Goal: Transaction & Acquisition: Purchase product/service

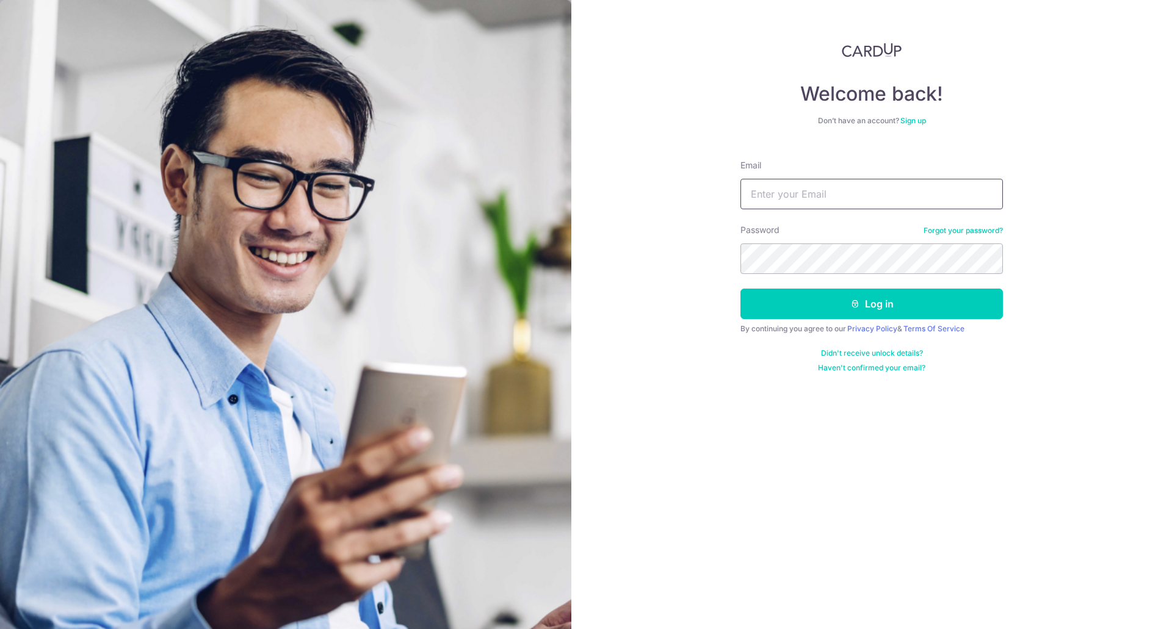
type input "[EMAIL_ADDRESS][DOMAIN_NAME]"
click at [875, 308] on button "Log in" at bounding box center [872, 304] width 263 height 31
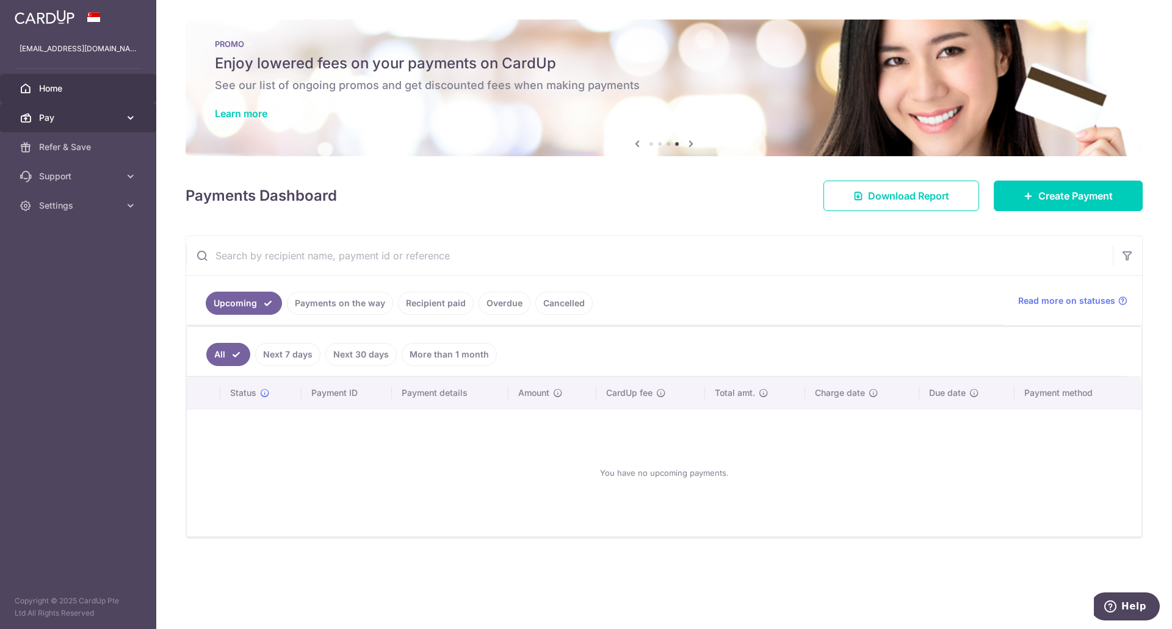
click at [93, 119] on span "Pay" at bounding box center [79, 118] width 81 height 12
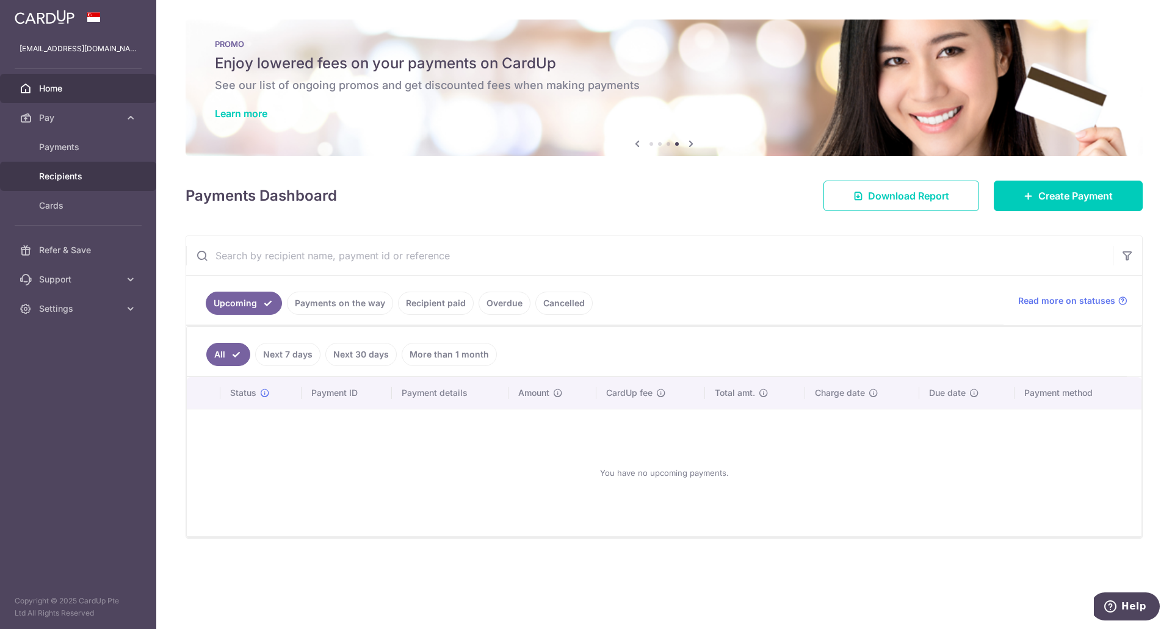
click at [74, 179] on span "Recipients" at bounding box center [79, 176] width 81 height 12
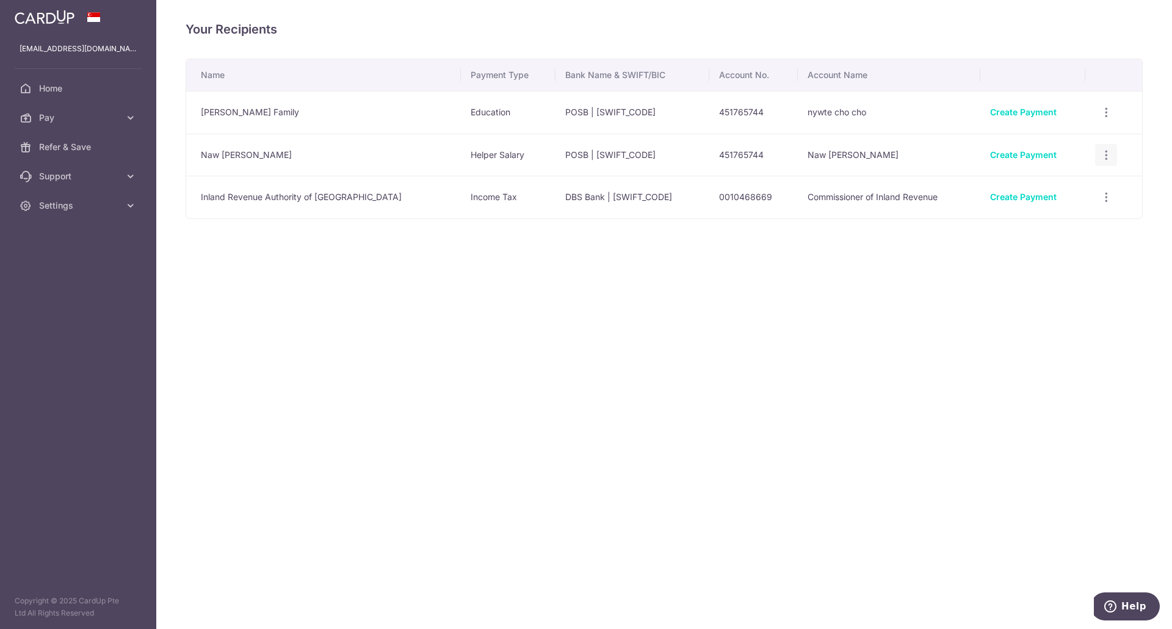
click at [1105, 152] on icon "button" at bounding box center [1106, 155] width 13 height 13
click at [1079, 188] on span "View/Edit" at bounding box center [1065, 188] width 83 height 15
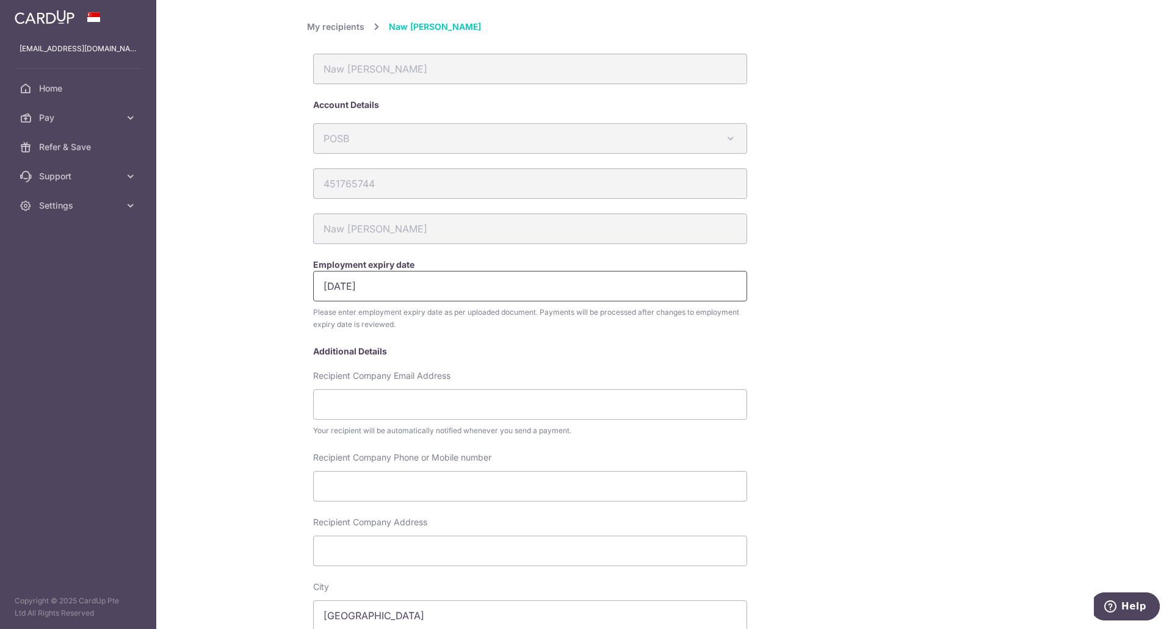
click at [669, 280] on input "24/06/2026" at bounding box center [530, 286] width 434 height 31
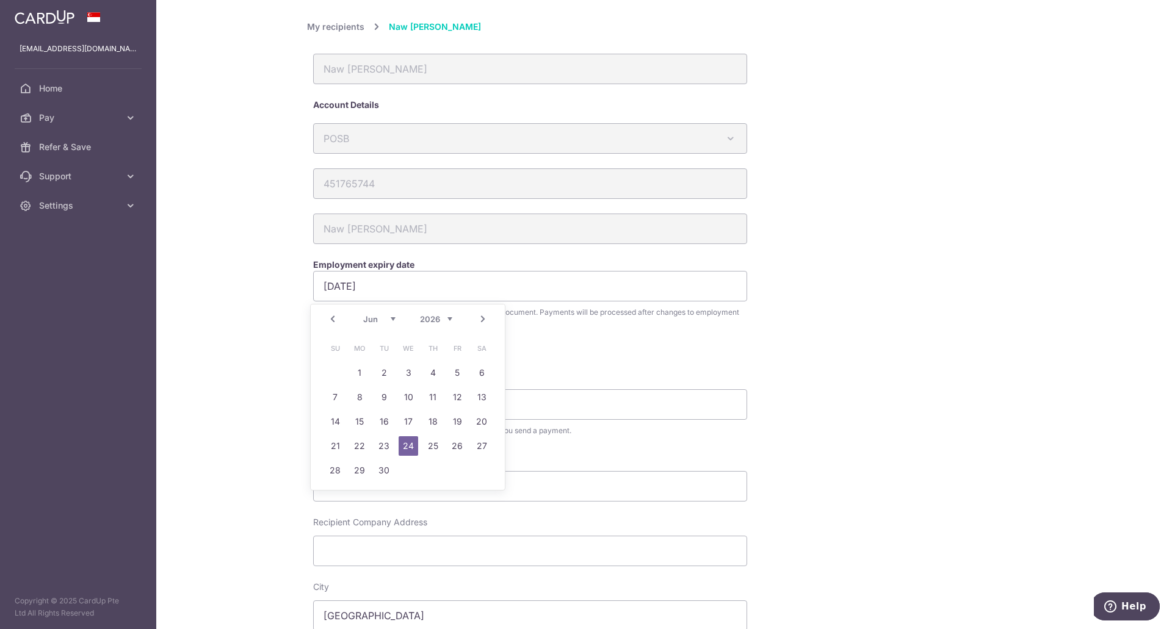
click at [391, 319] on select "Jan Feb Mar Apr May Jun Jul Aug Sep Oct Nov Dec" at bounding box center [379, 319] width 32 height 10
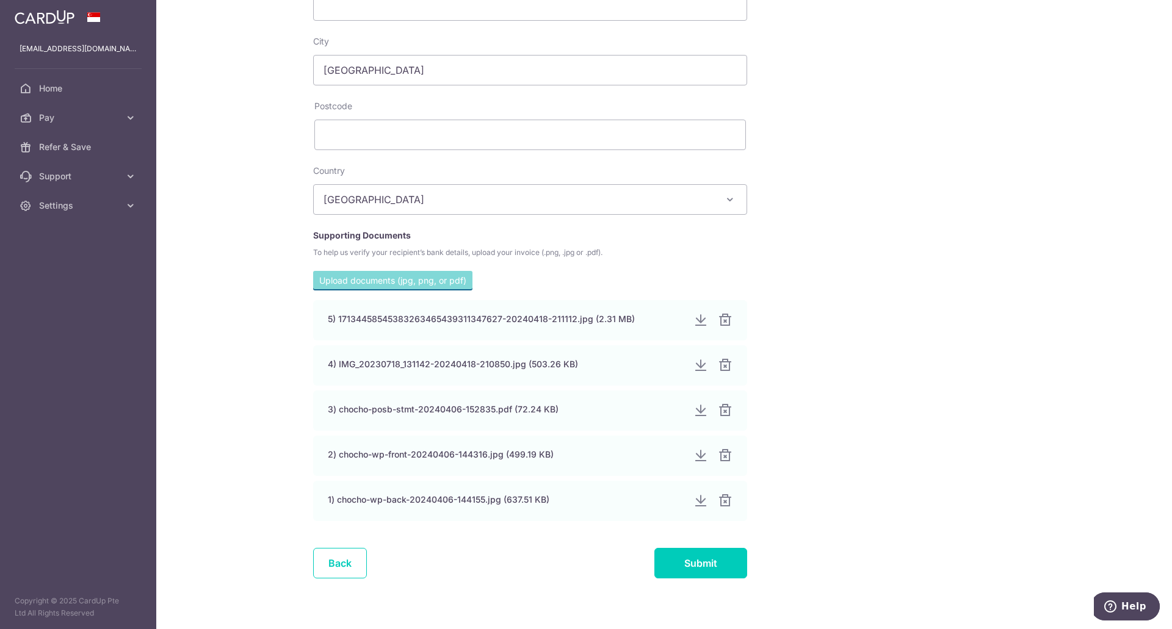
scroll to position [567, 0]
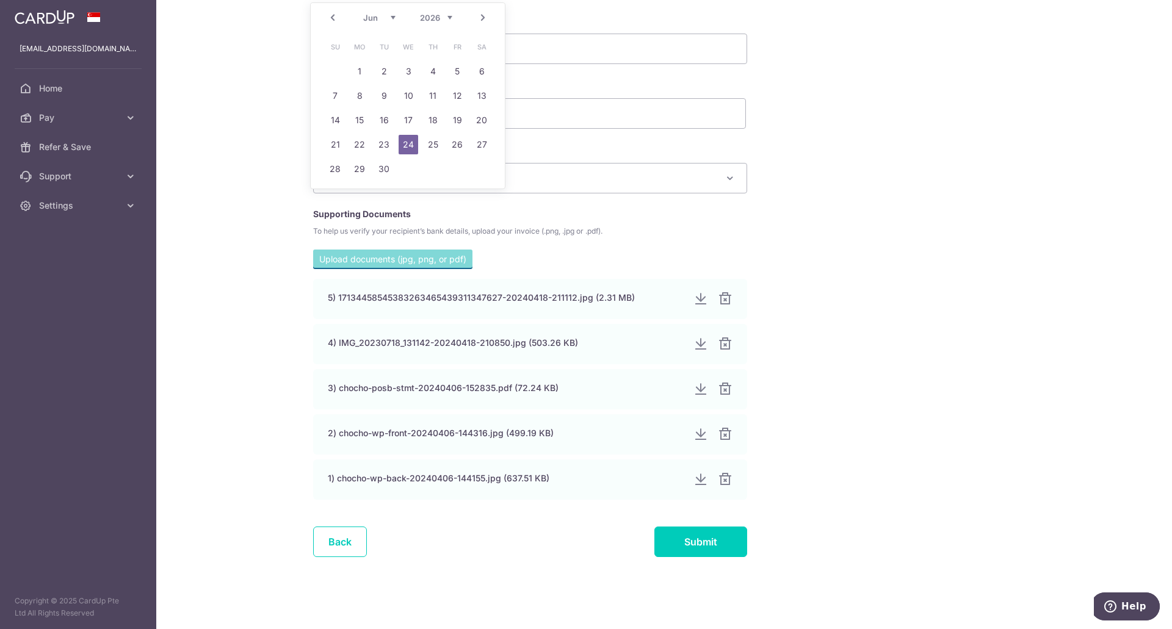
click at [866, 217] on div "My recipients Naw Htwe Cho Naw Htwe Cho Account Details POSB Australia & New Ze…" at bounding box center [664, 12] width 714 height 1120
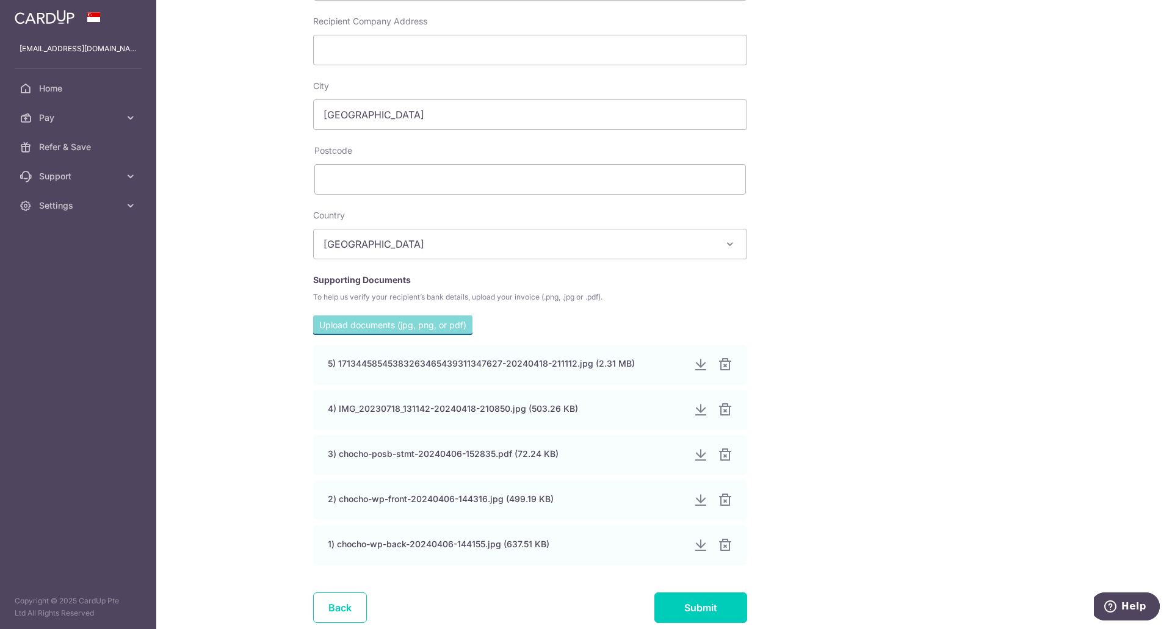
scroll to position [549, 0]
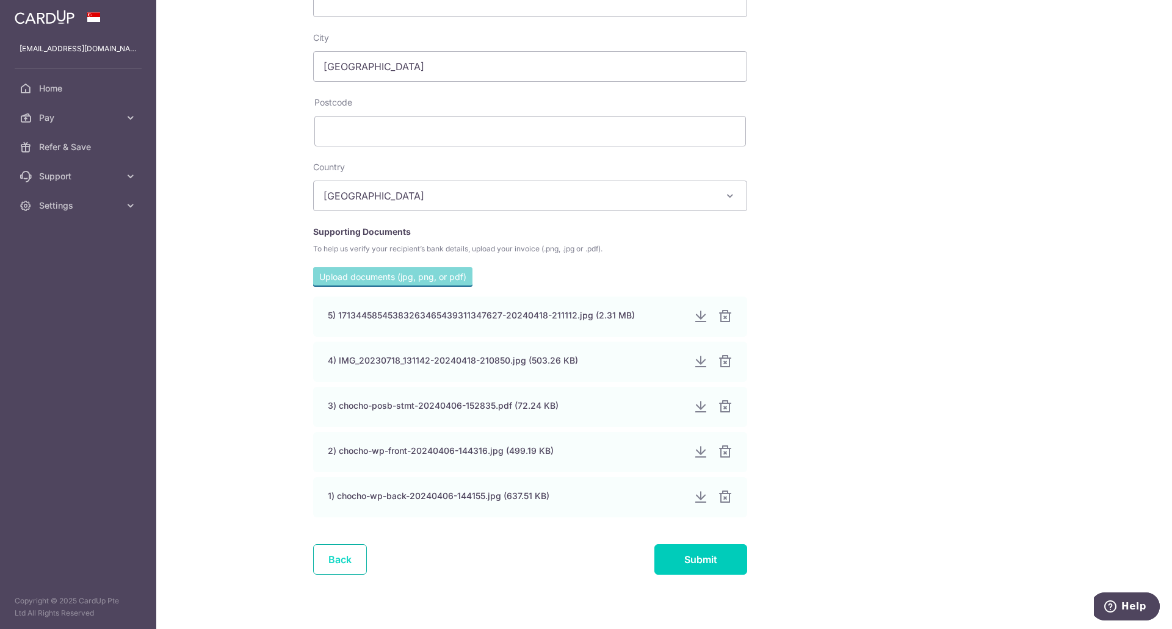
click at [334, 561] on link "Back" at bounding box center [340, 560] width 54 height 31
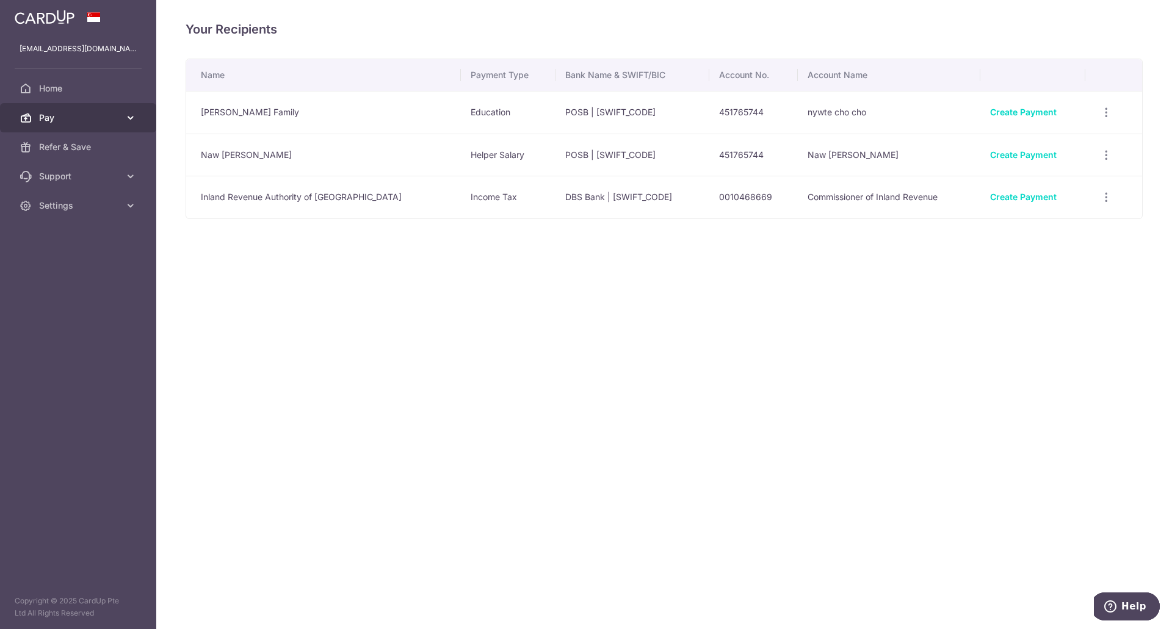
click at [98, 122] on span "Pay" at bounding box center [79, 118] width 81 height 12
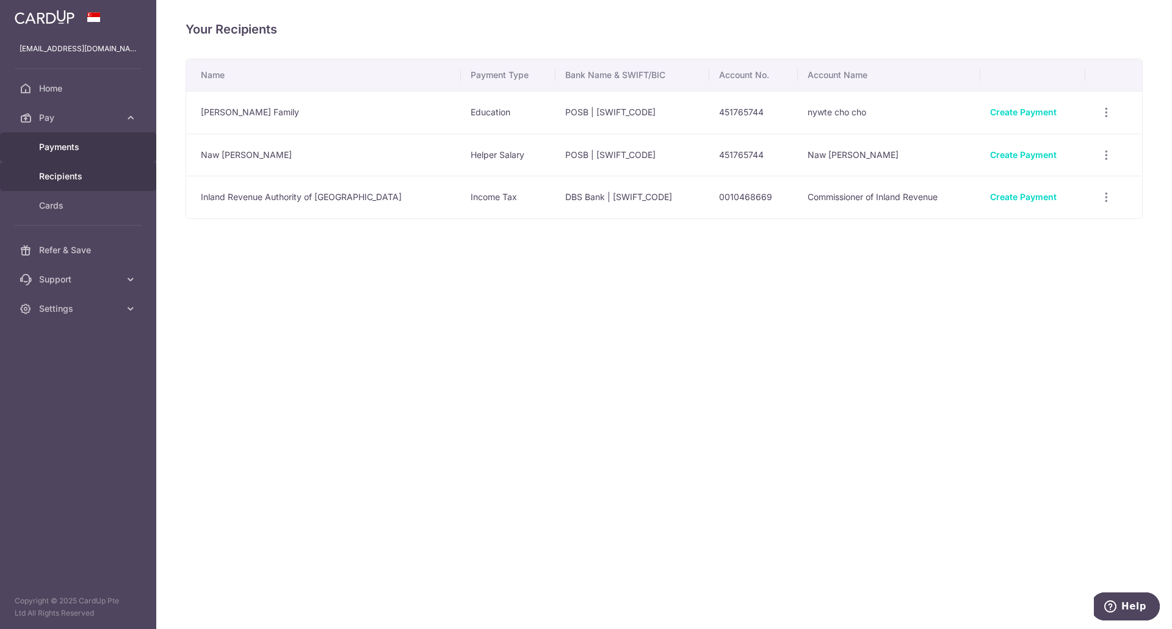
click at [91, 147] on span "Payments" at bounding box center [79, 147] width 81 height 12
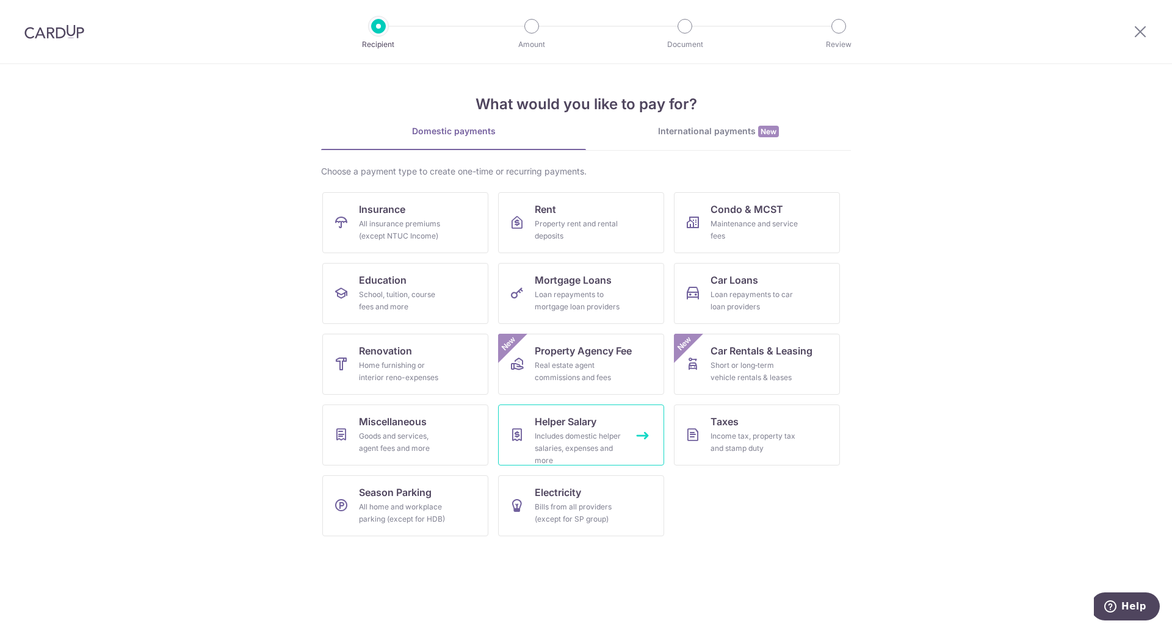
click at [594, 421] on span "Helper Salary" at bounding box center [566, 422] width 62 height 15
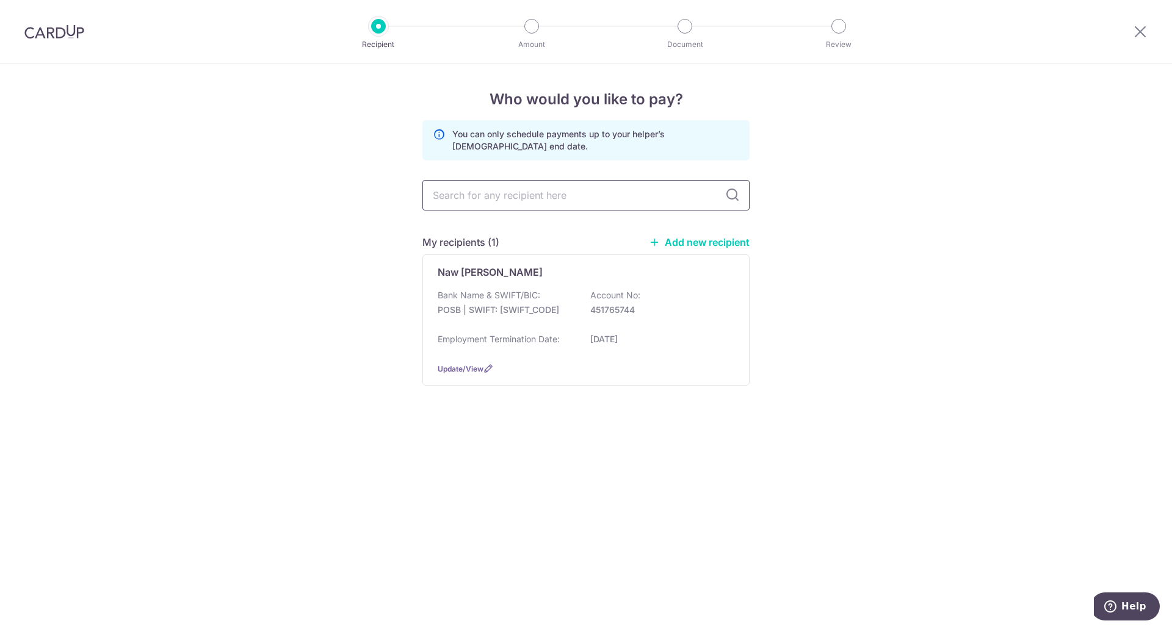
click at [662, 197] on input "text" at bounding box center [585, 195] width 327 height 31
click at [706, 317] on div "Bank Name & SWIFT/BIC: POSB | SWIFT: [SWIFT_CODE] Account No: 451765744" at bounding box center [586, 308] width 297 height 39
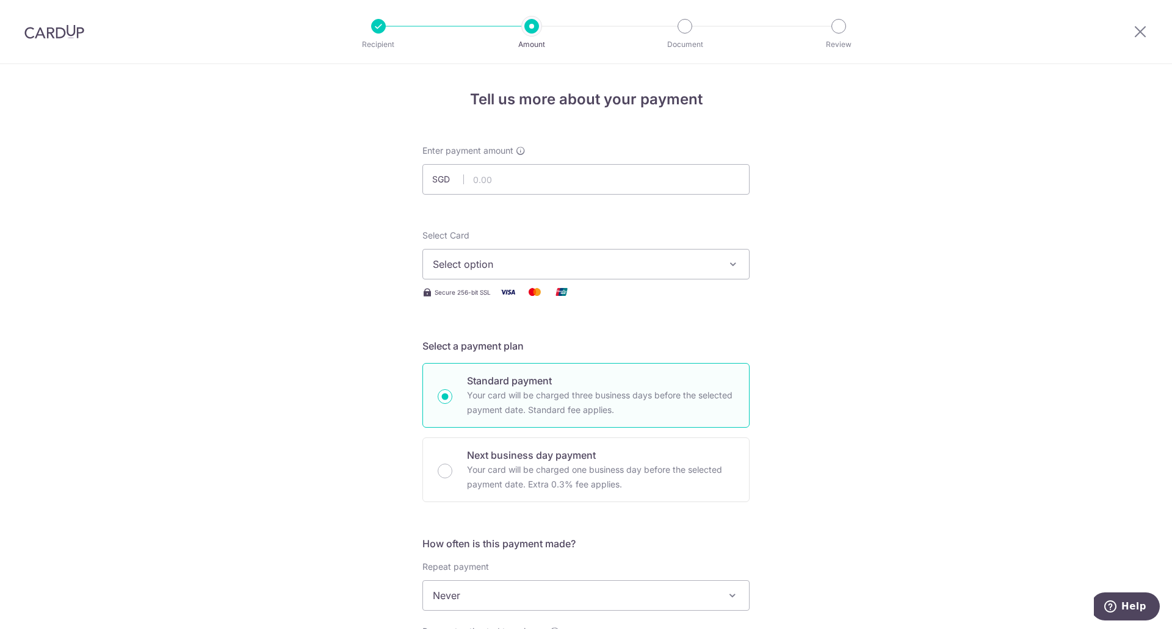
click at [722, 262] on button "Select option" at bounding box center [585, 264] width 327 height 31
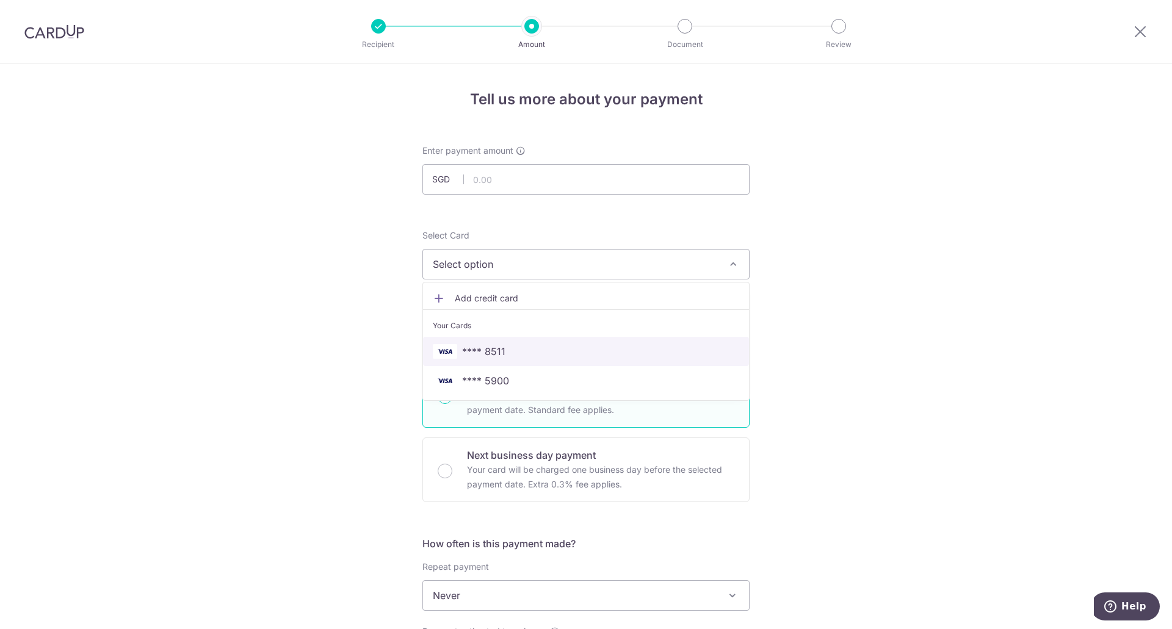
click at [482, 358] on span "**** 8511" at bounding box center [483, 351] width 43 height 15
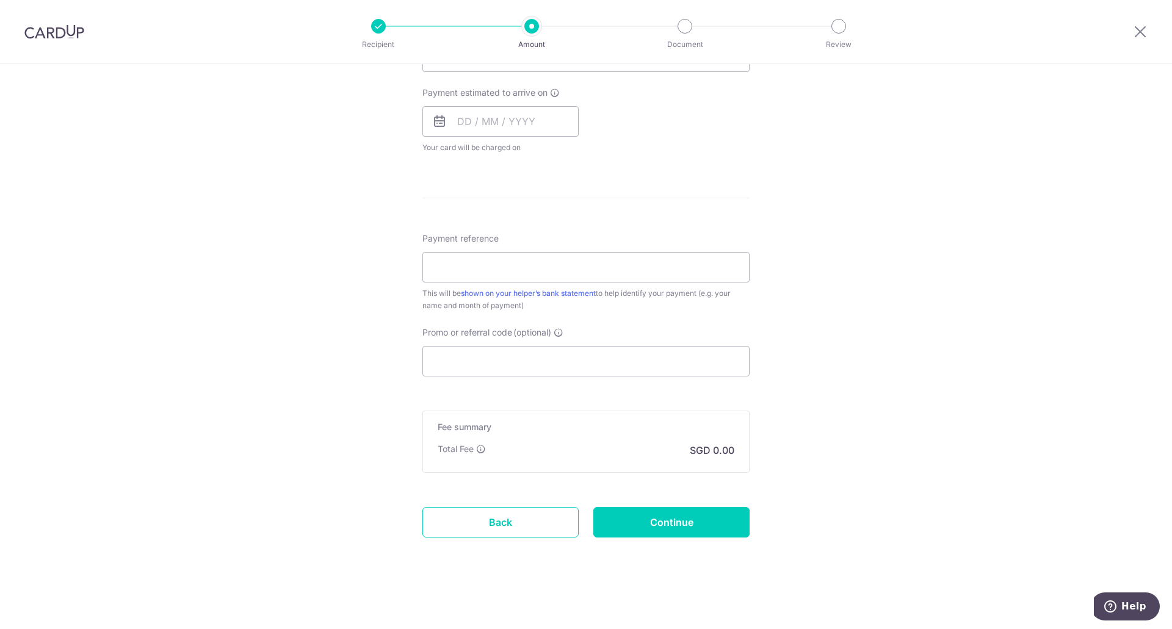
scroll to position [478, 0]
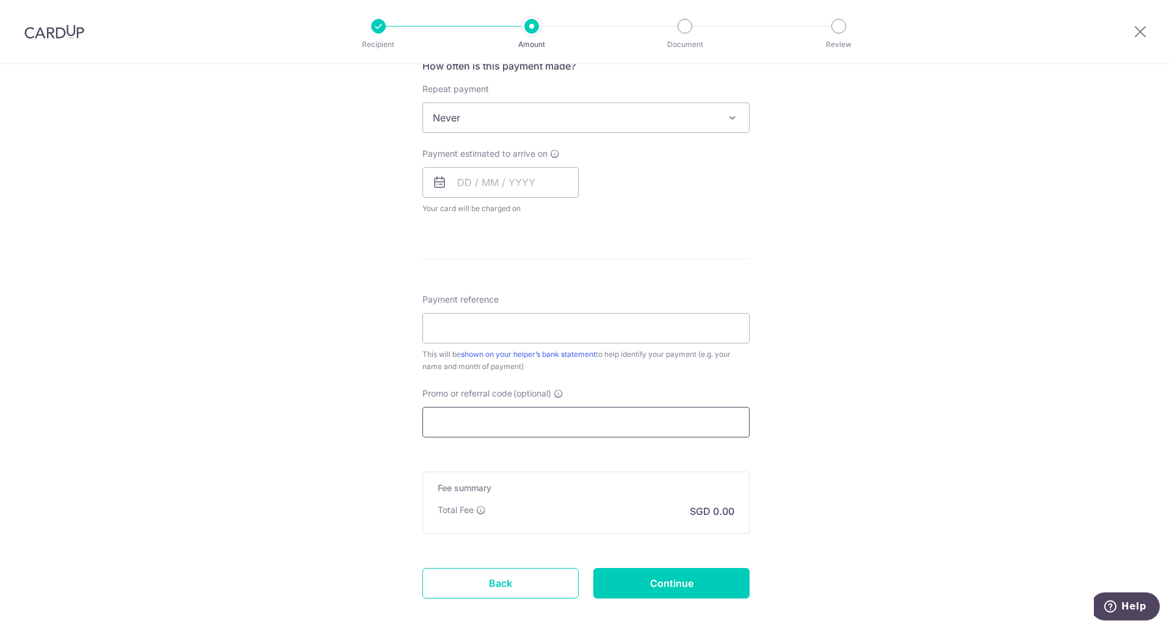
click at [679, 421] on input "Promo or referral code (optional)" at bounding box center [585, 422] width 327 height 31
paste input "1.85"
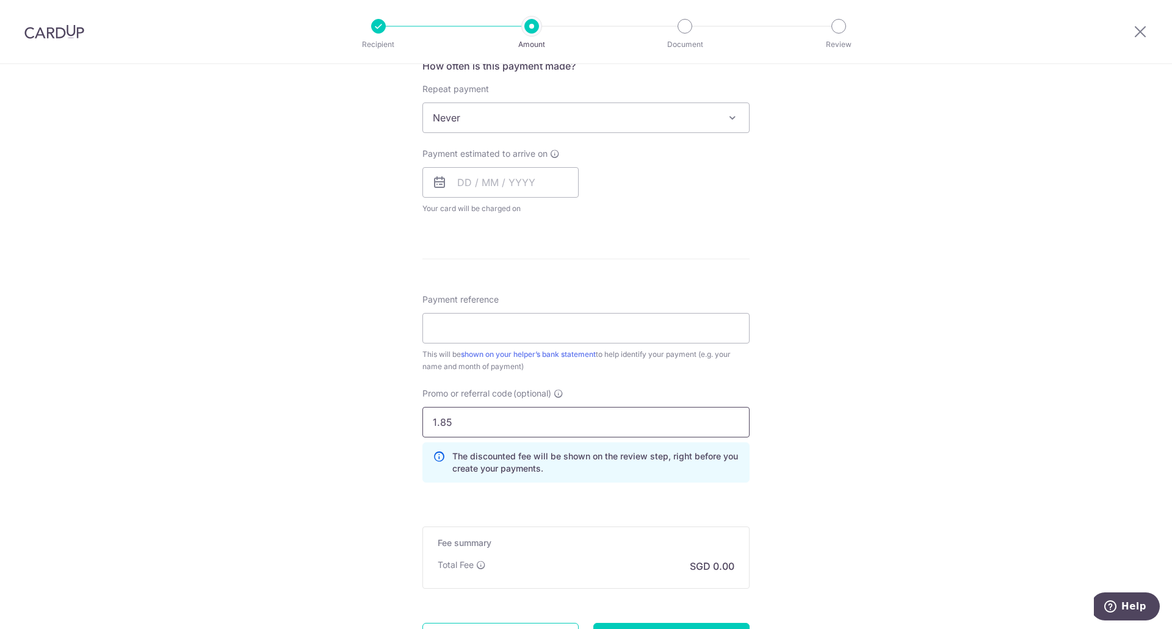
drag, startPoint x: 681, startPoint y: 430, endPoint x: 278, endPoint y: 424, distance: 403.0
click at [278, 424] on div "Tell us more about your payment Enter payment amount SGD Select Card **** 8511 …" at bounding box center [586, 165] width 1172 height 1159
click at [505, 430] on input "1.85" at bounding box center [585, 422] width 327 height 31
drag, startPoint x: 506, startPoint y: 427, endPoint x: 364, endPoint y: 432, distance: 142.4
click at [364, 432] on div "Tell us more about your payment Enter payment amount SGD Select Card **** 8511 …" at bounding box center [586, 165] width 1172 height 1159
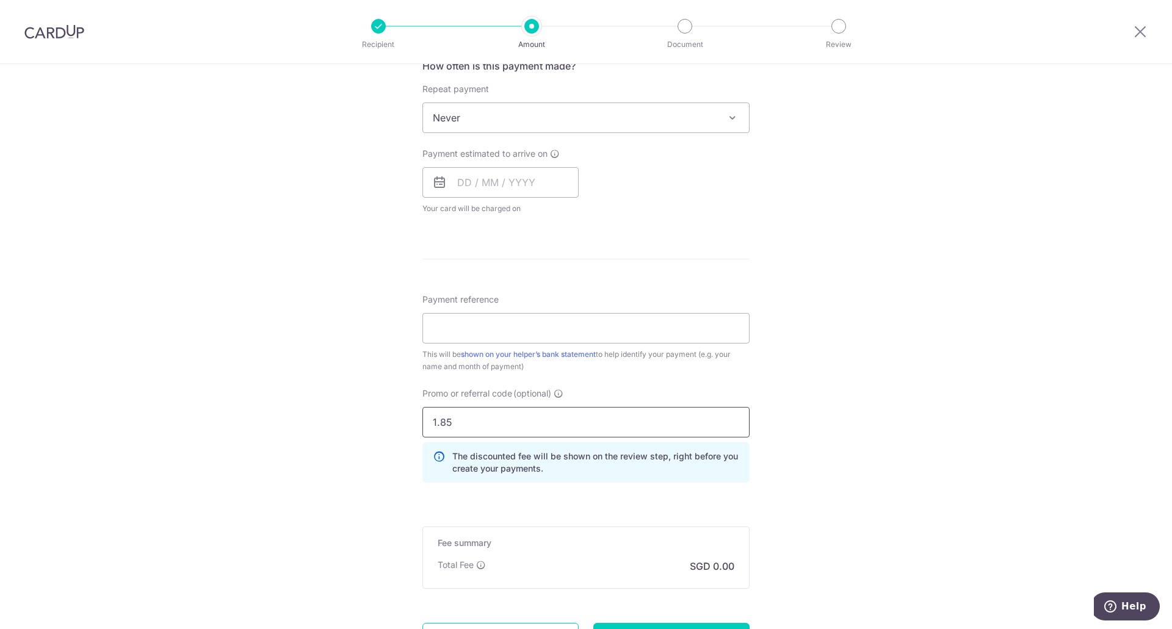
paste input "OFF22"
type input "OFF225"
click at [888, 474] on div "Tell us more about your payment Enter payment amount SGD Select Card **** 8511 …" at bounding box center [586, 165] width 1172 height 1159
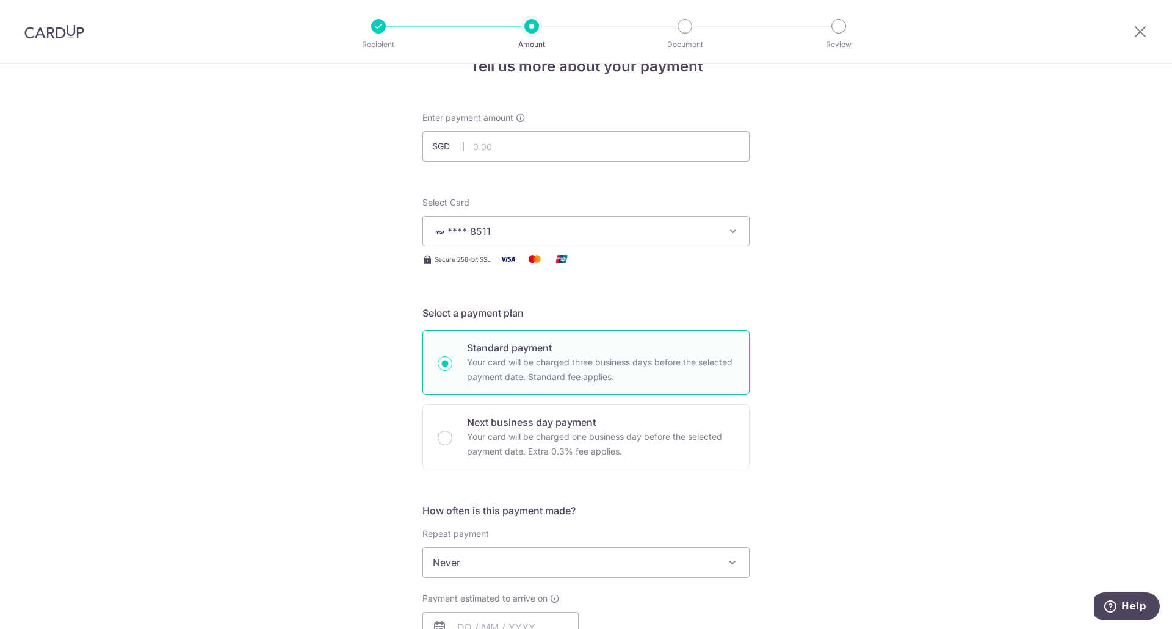
scroll to position [0, 0]
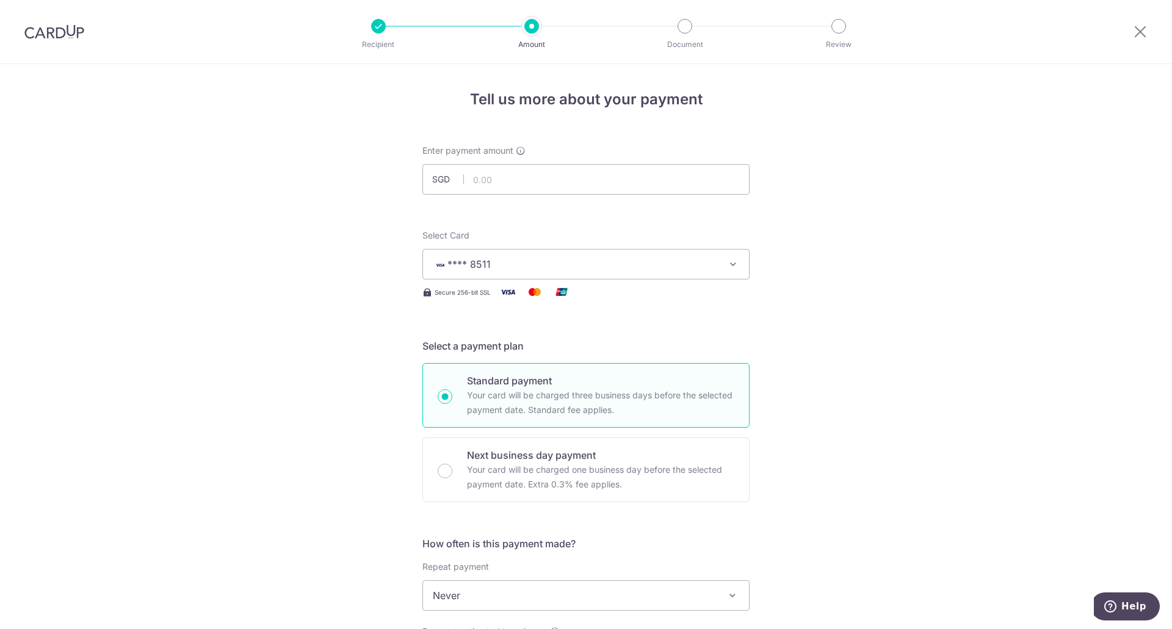
click at [562, 183] on input "text" at bounding box center [585, 179] width 327 height 31
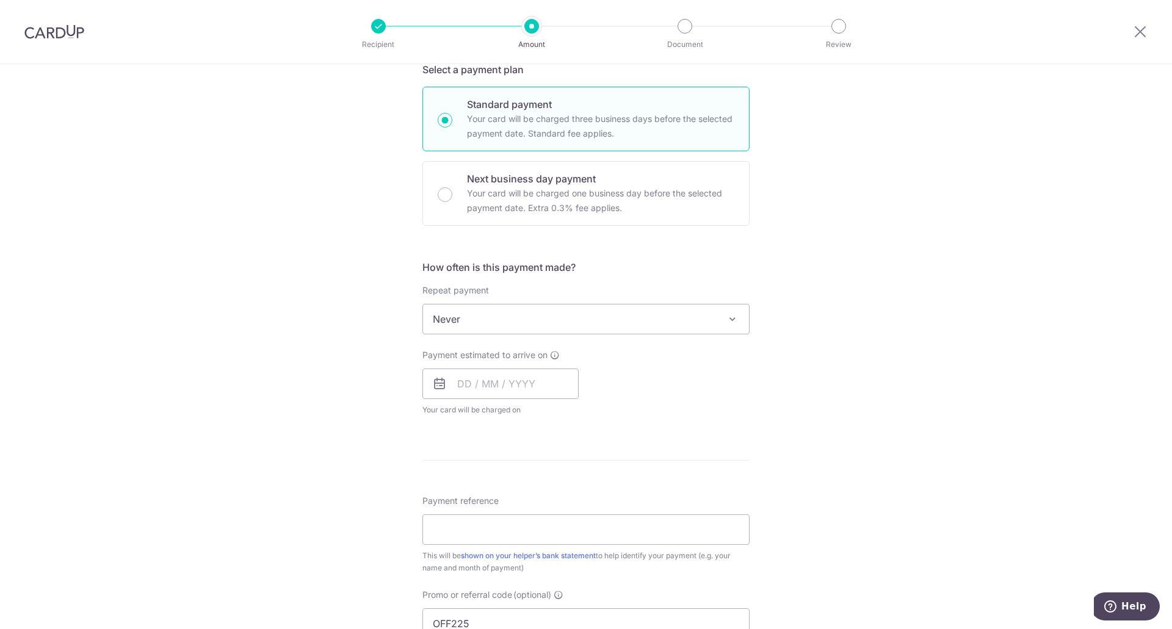
scroll to position [305, 0]
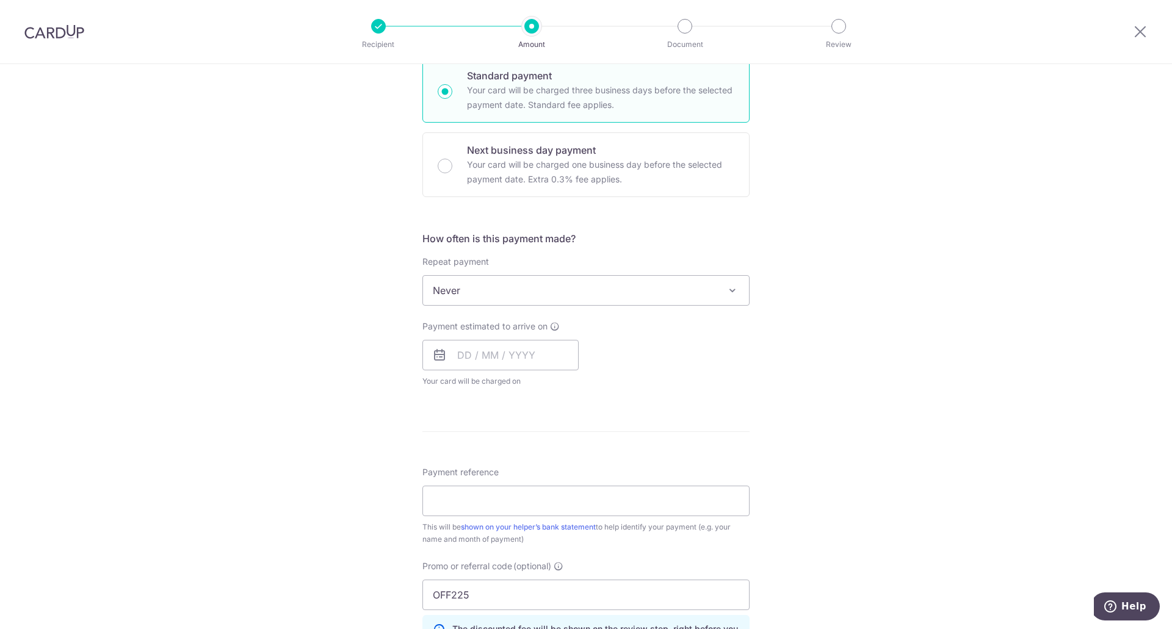
click at [733, 289] on span at bounding box center [732, 290] width 15 height 15
type input "603.50"
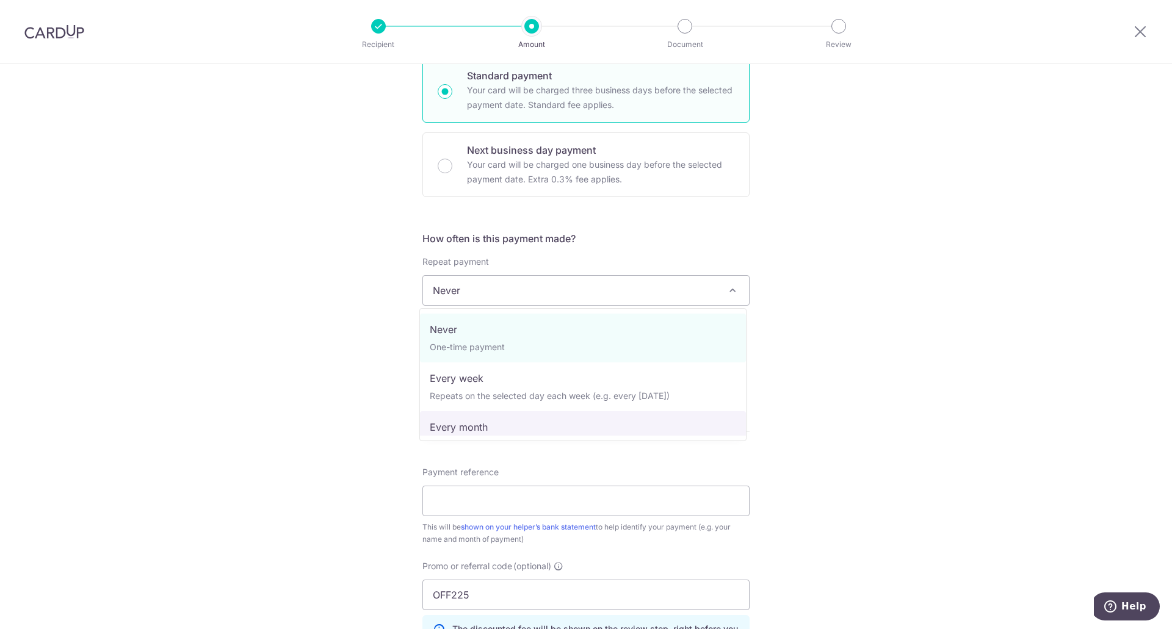
select select "3"
type input "24/06/2026"
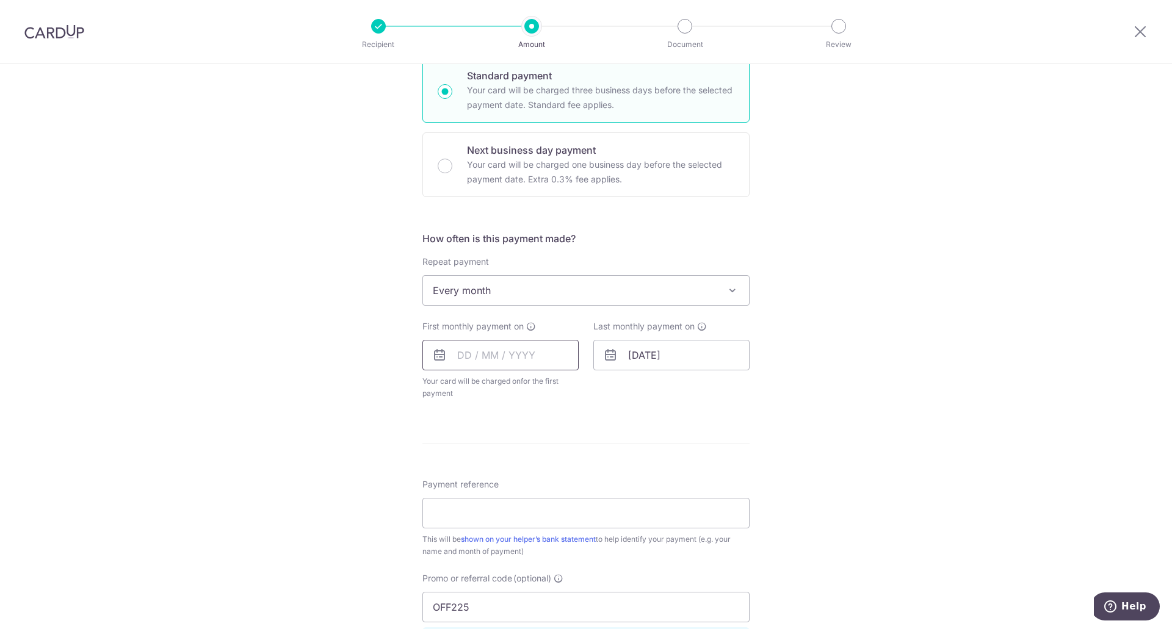
click at [491, 345] on input "text" at bounding box center [500, 355] width 156 height 31
click at [813, 442] on div "Tell us more about your payment Enter payment amount SGD 603.50 603.50 Select C…" at bounding box center [586, 345] width 1172 height 1172
click at [498, 360] on input "text" at bounding box center [500, 355] width 156 height 31
click at [546, 515] on link "23" at bounding box center [545, 515] width 20 height 20
type input "[DATE]"
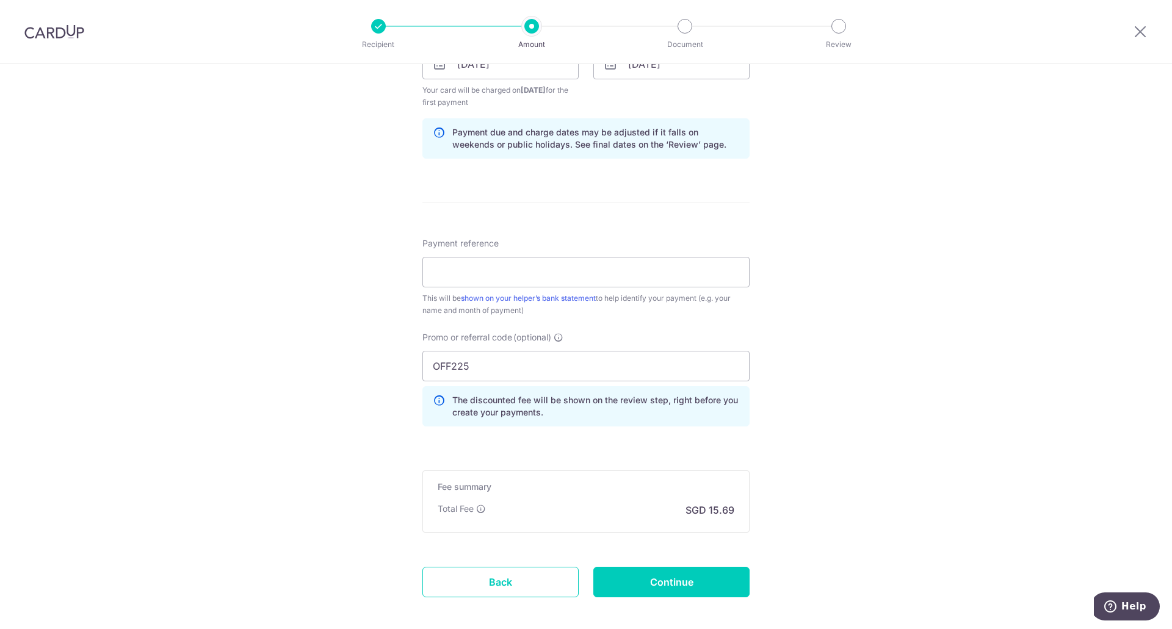
scroll to position [656, 0]
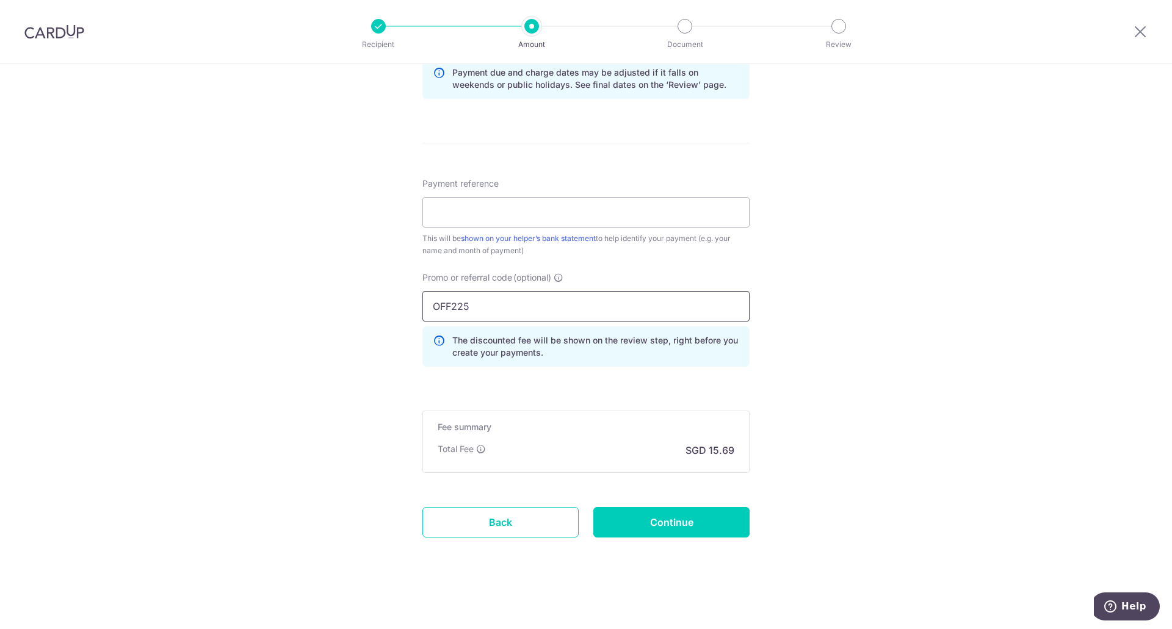
drag, startPoint x: 508, startPoint y: 313, endPoint x: 355, endPoint y: 310, distance: 153.3
click at [358, 310] on div "Tell us more about your payment Enter payment amount SGD 603.50 603.50 Select C…" at bounding box center [586, 19] width 1172 height 1222
paste input "REC18"
type input "REC185"
click at [571, 217] on input "Payment reference" at bounding box center [585, 212] width 327 height 31
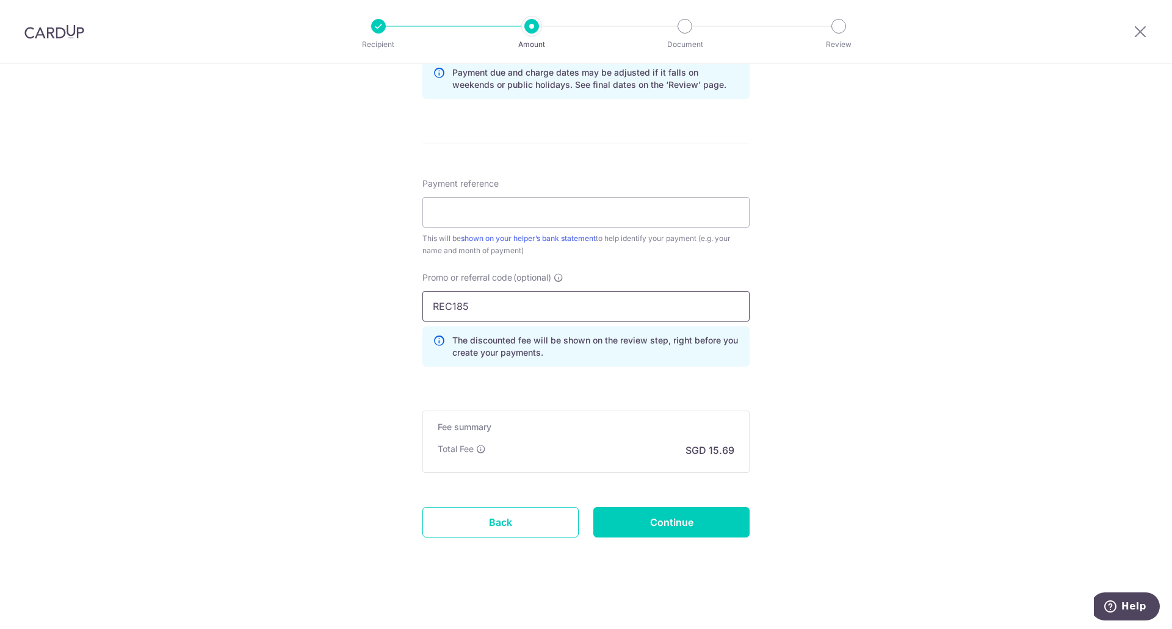
click at [543, 303] on input "REC185" at bounding box center [585, 306] width 327 height 31
click at [550, 209] on input "Payment reference" at bounding box center [585, 212] width 327 height 31
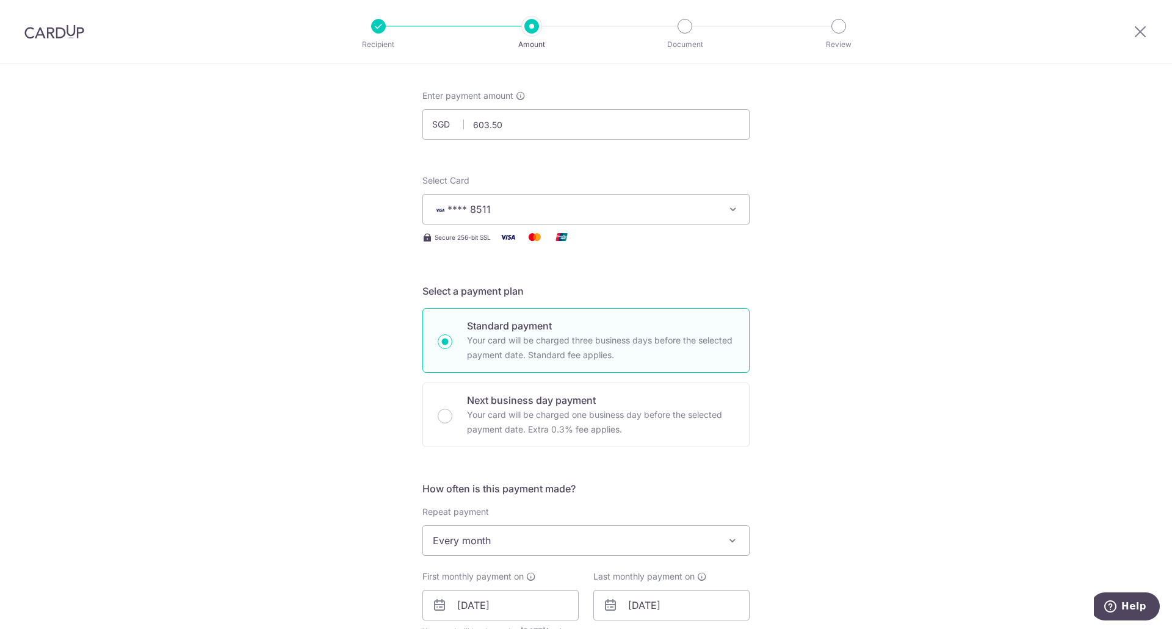
scroll to position [0, 0]
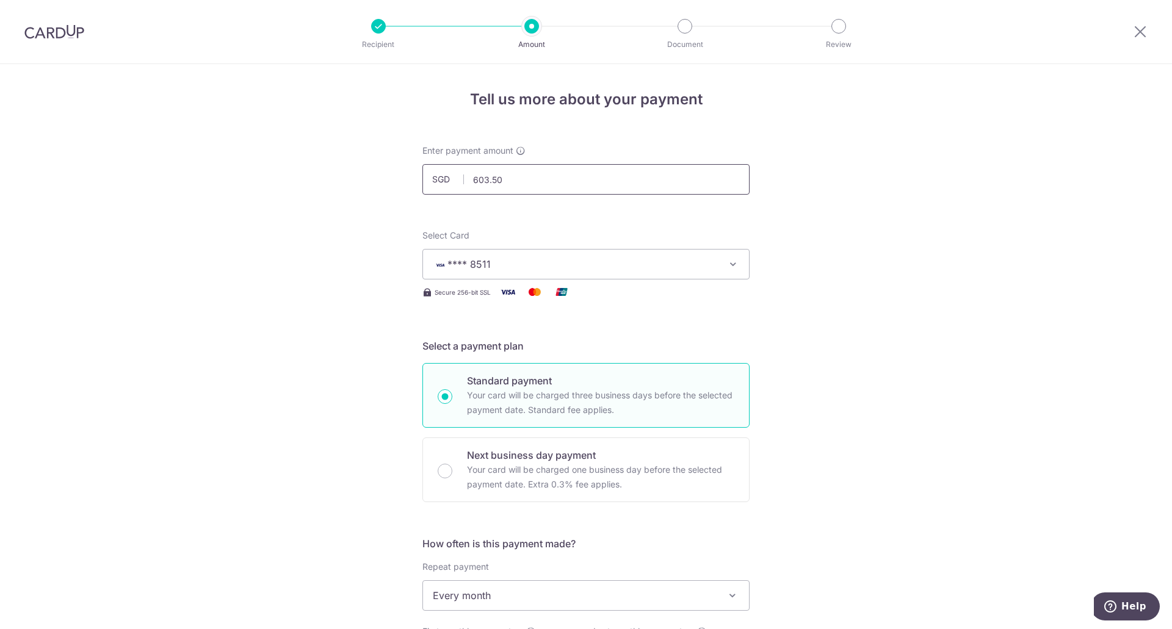
click at [562, 172] on input "603.50" at bounding box center [585, 179] width 327 height 31
type input "600.00"
click at [562, 172] on input "600.00" at bounding box center [585, 179] width 327 height 31
type input "603.50"
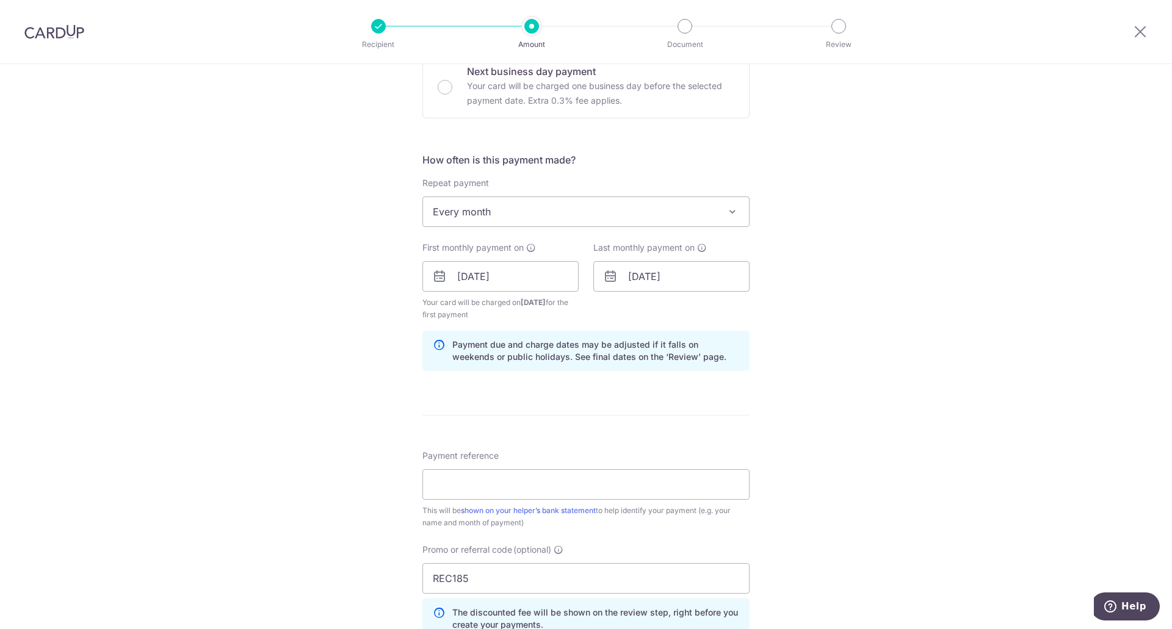
scroll to position [656, 0]
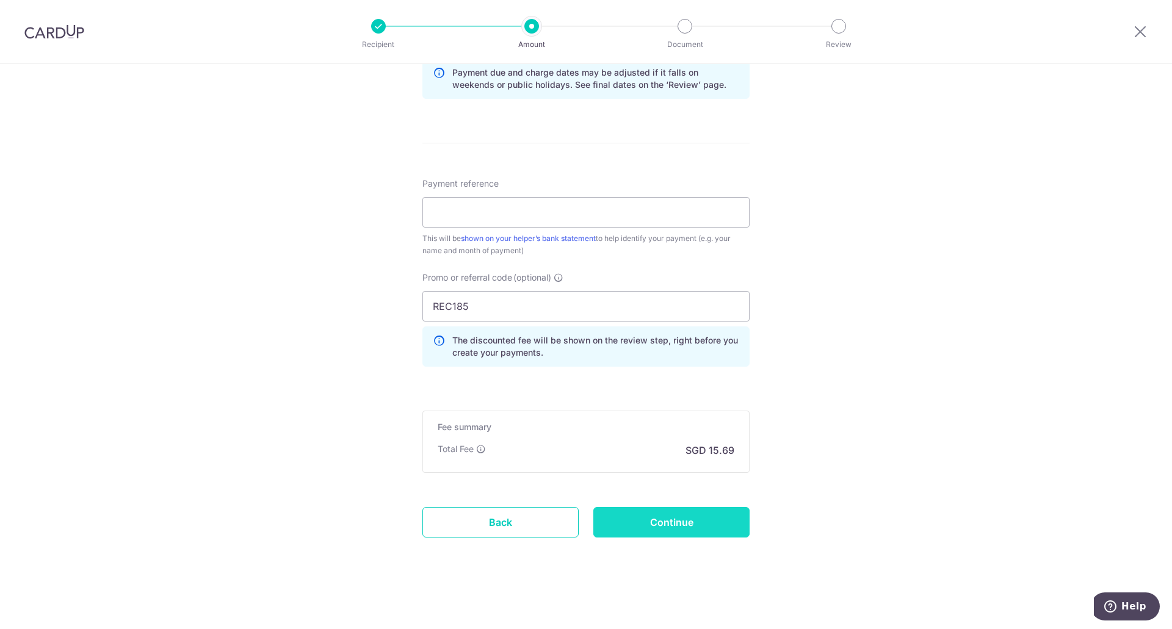
click at [677, 523] on input "Continue" at bounding box center [671, 522] width 156 height 31
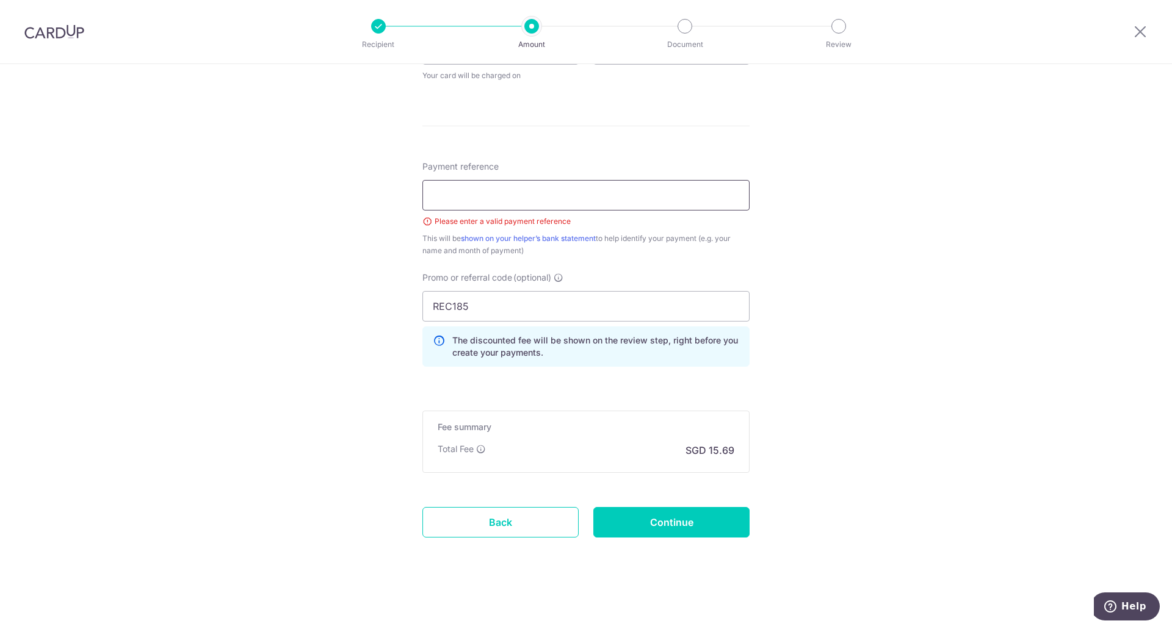
click at [524, 190] on input "Payment reference" at bounding box center [585, 195] width 327 height 31
type input "SALARY"
click at [650, 527] on input "Continue" at bounding box center [671, 522] width 156 height 31
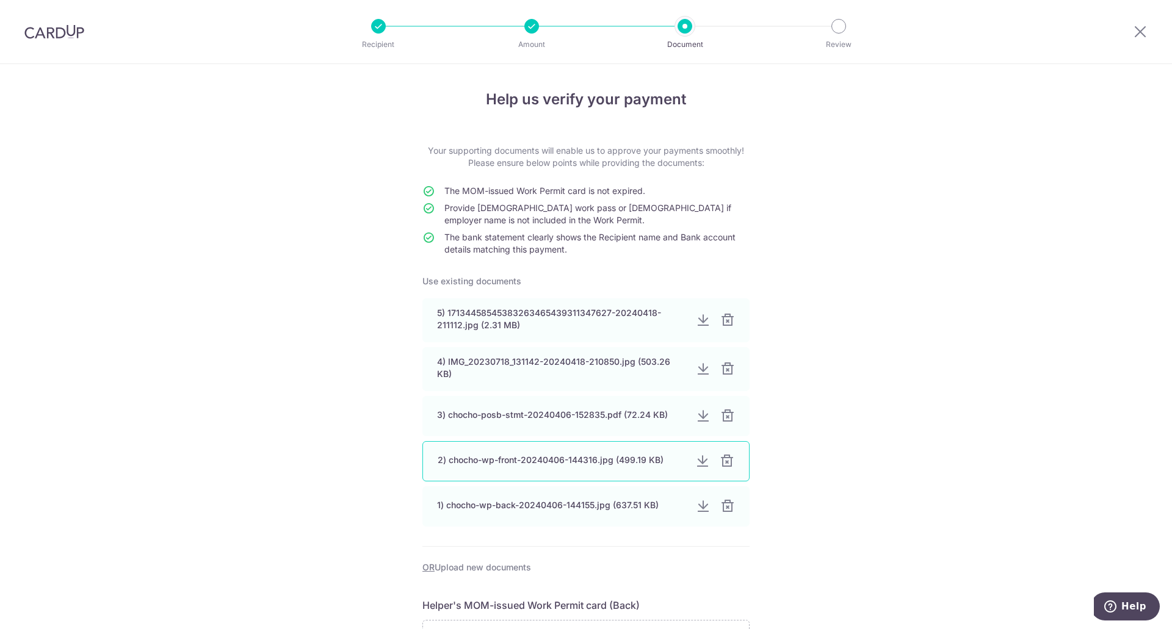
click at [702, 458] on div at bounding box center [702, 461] width 15 height 15
click at [702, 504] on div at bounding box center [702, 506] width 15 height 15
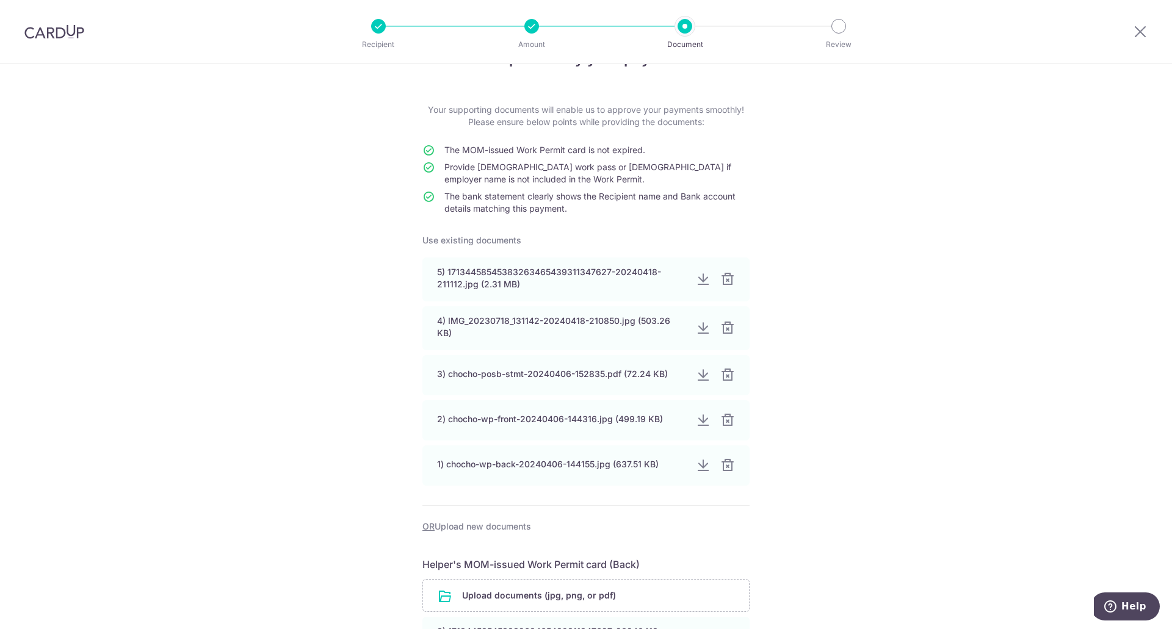
scroll to position [61, 0]
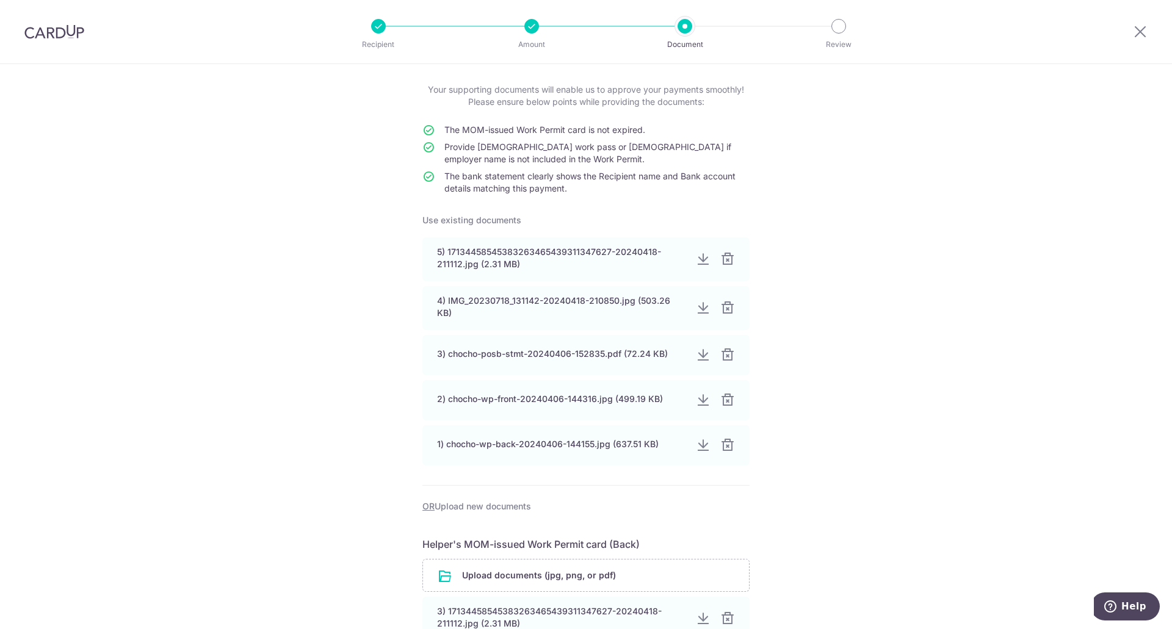
click at [1060, 169] on div "Help us verify your payment Your supporting documents will enable us to approve…" at bounding box center [586, 528] width 1172 height 1051
click at [698, 310] on div at bounding box center [702, 309] width 15 height 15
click at [698, 261] on div at bounding box center [702, 260] width 15 height 15
click at [1007, 297] on div "Help us verify your payment Your supporting documents will enable us to approve…" at bounding box center [586, 528] width 1172 height 1051
click at [722, 311] on div at bounding box center [727, 309] width 15 height 15
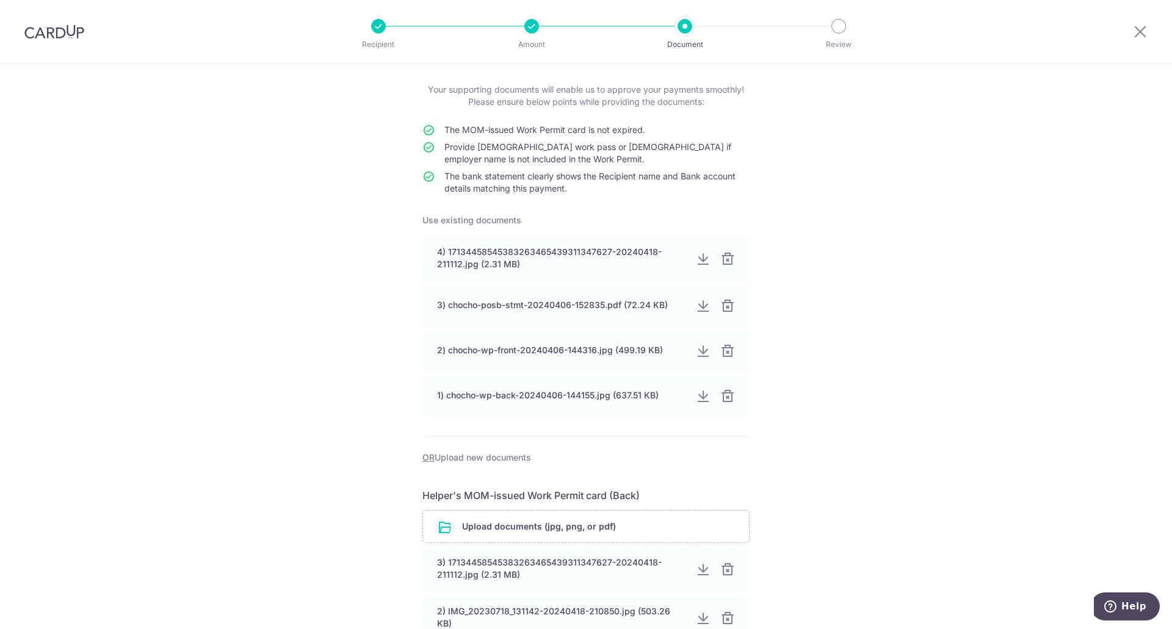
click at [976, 250] on div "Help us verify your payment Your supporting documents will enable us to approve…" at bounding box center [586, 504] width 1172 height 1002
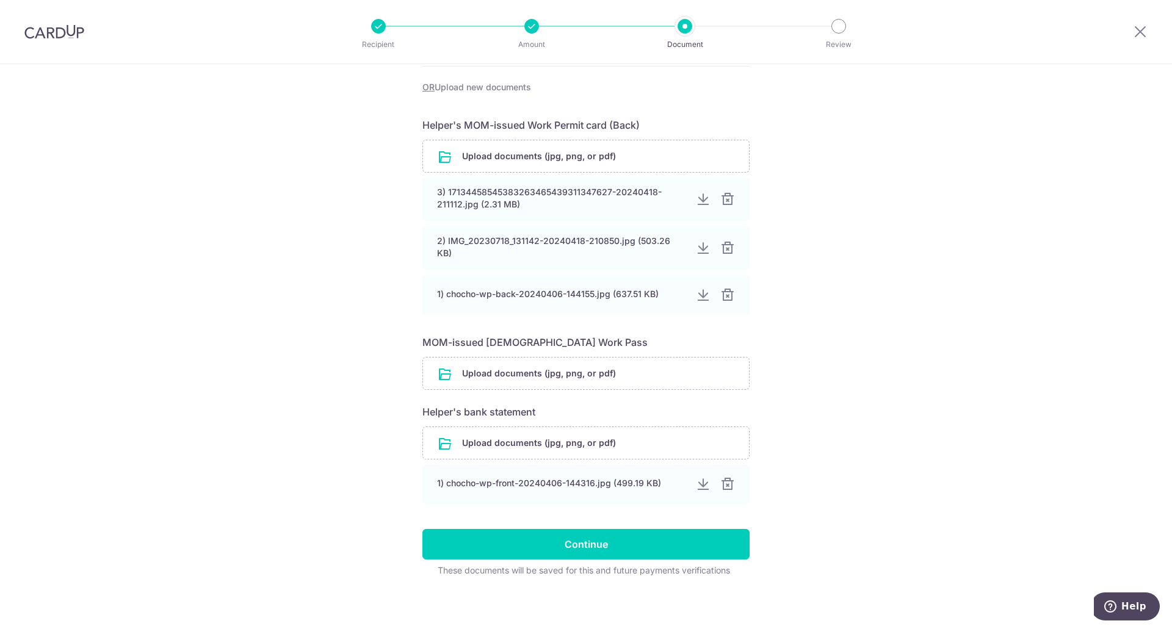
scroll to position [433, 0]
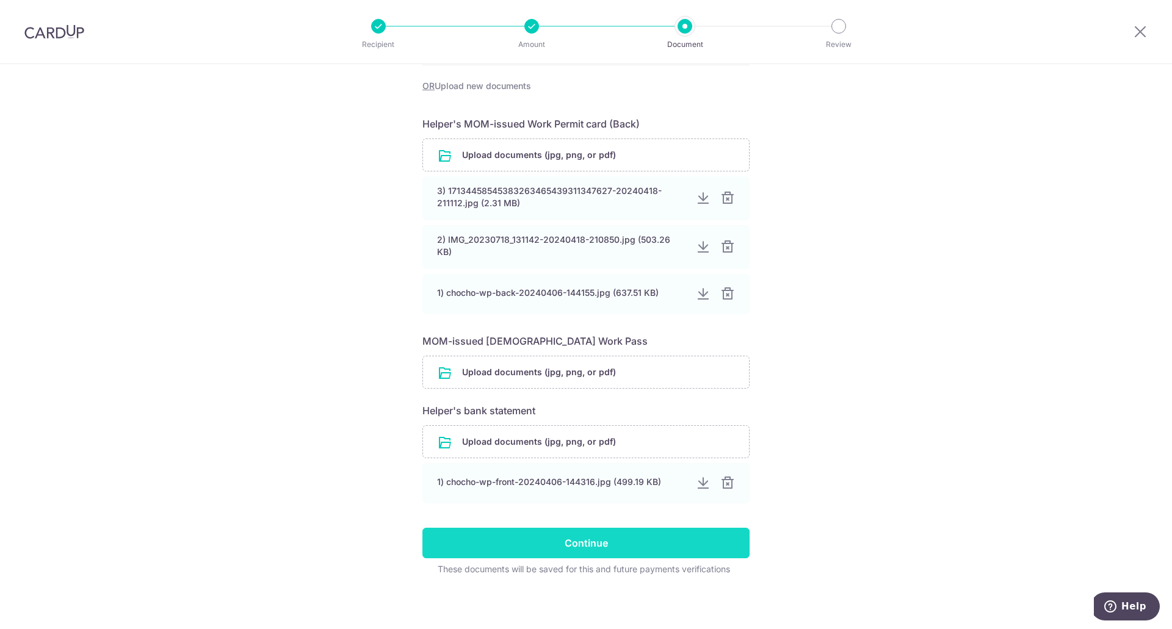
click at [696, 543] on input "Continue" at bounding box center [585, 543] width 327 height 31
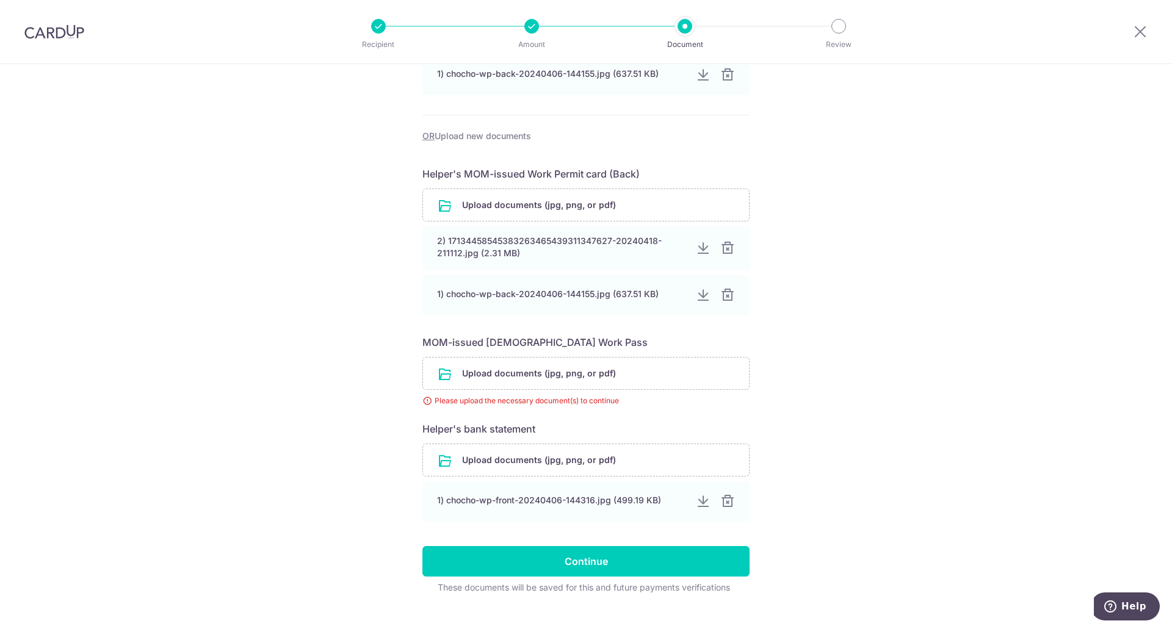
scroll to position [405, 0]
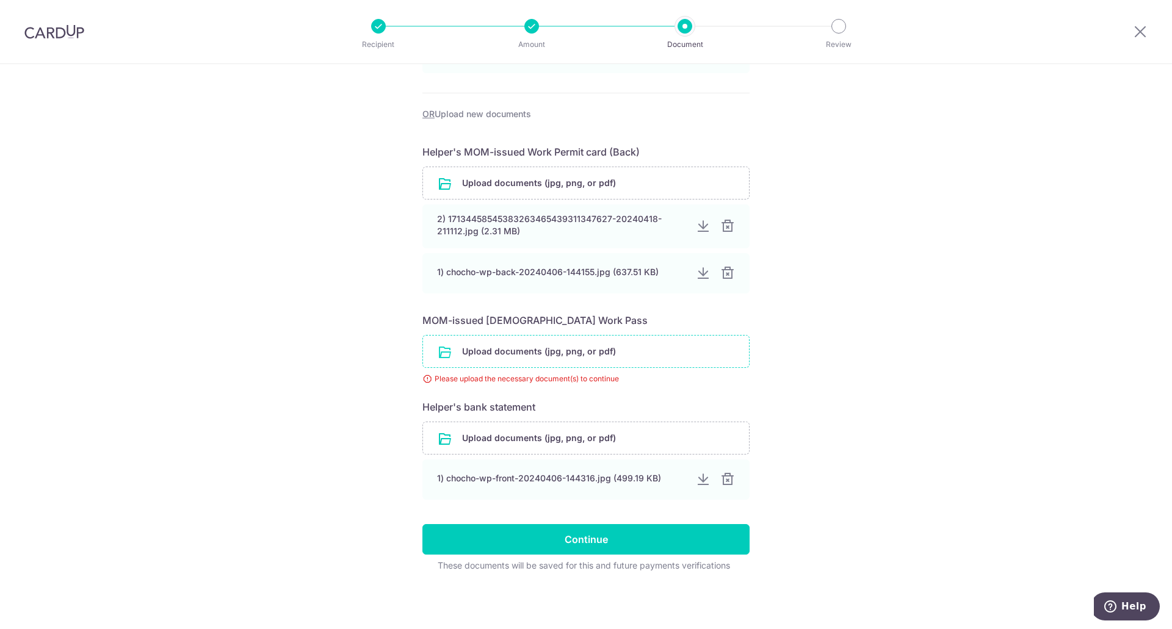
click at [601, 351] on input "file" at bounding box center [586, 352] width 326 height 32
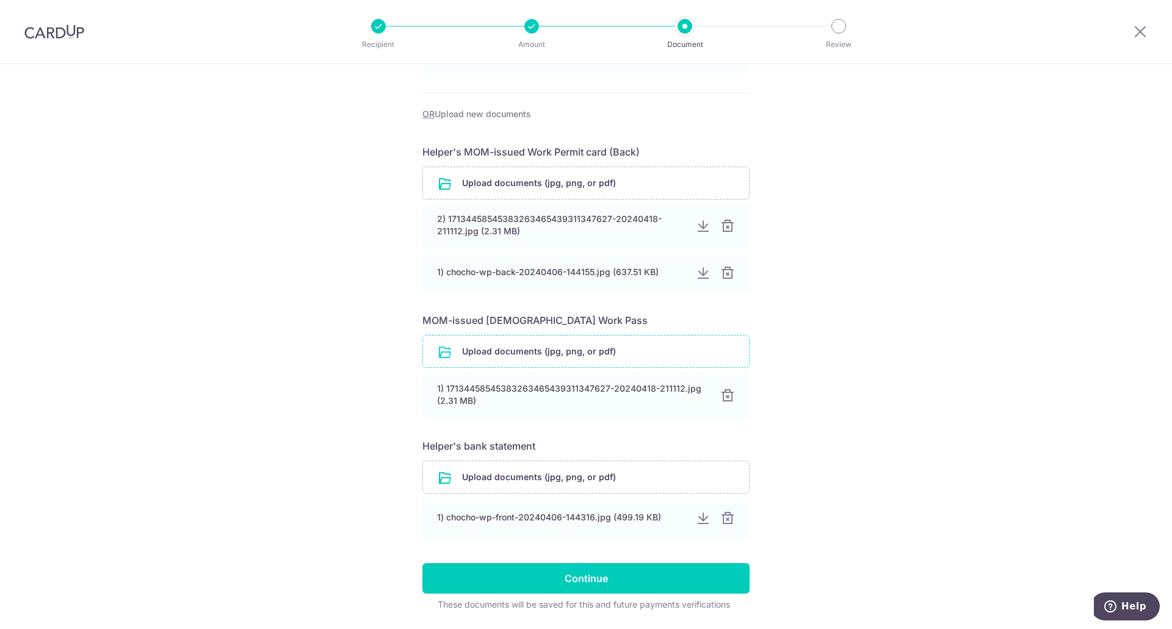
scroll to position [444, 0]
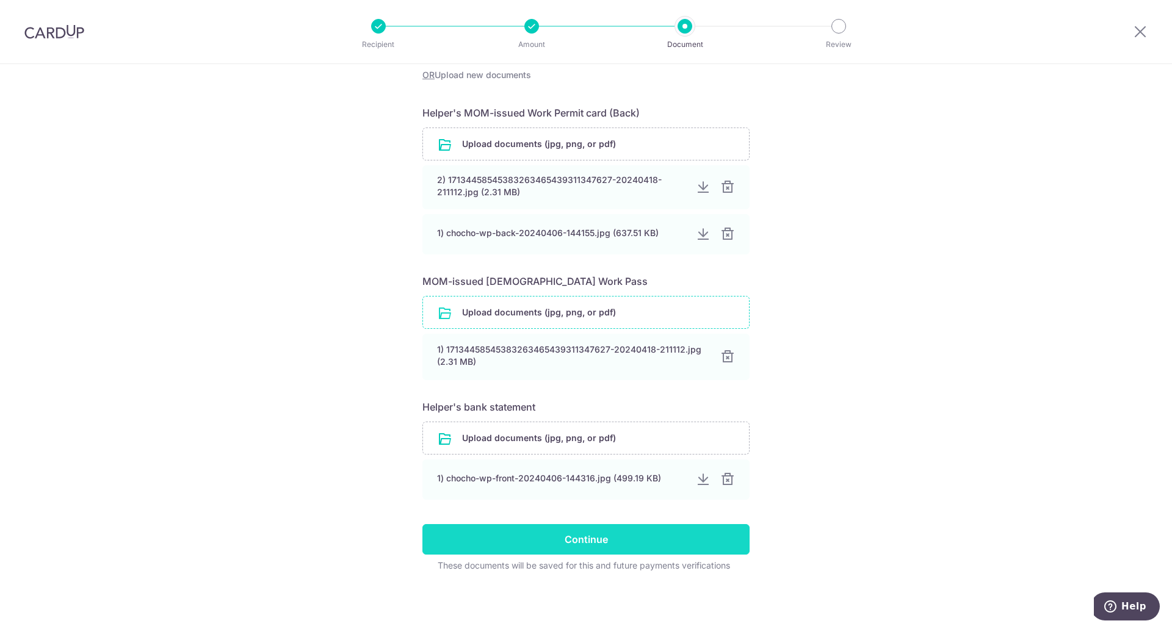
click at [659, 539] on input "Continue" at bounding box center [585, 539] width 327 height 31
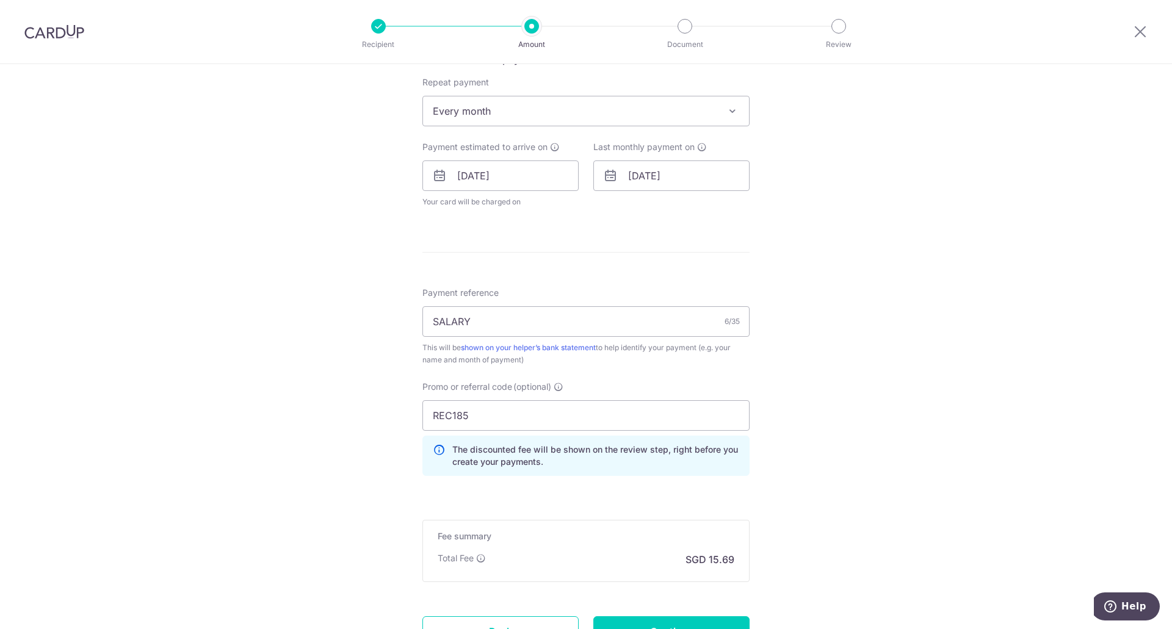
scroll to position [488, 0]
drag, startPoint x: 495, startPoint y: 411, endPoint x: 369, endPoint y: 411, distance: 126.4
click at [369, 411] on div "Tell us more about your payment Enter payment amount SGD 603.50 603.50 Select C…" at bounding box center [586, 155] width 1172 height 1159
paste input "MILELION"
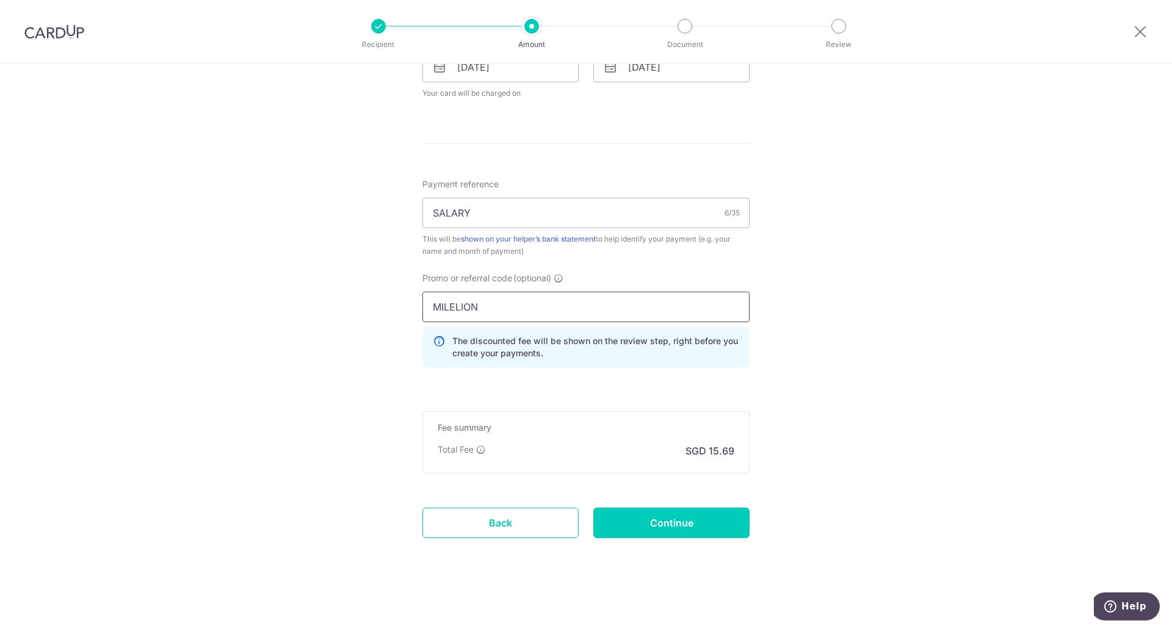
scroll to position [594, 0]
type input "MILELION"
click at [700, 521] on input "Continue" at bounding box center [671, 522] width 156 height 31
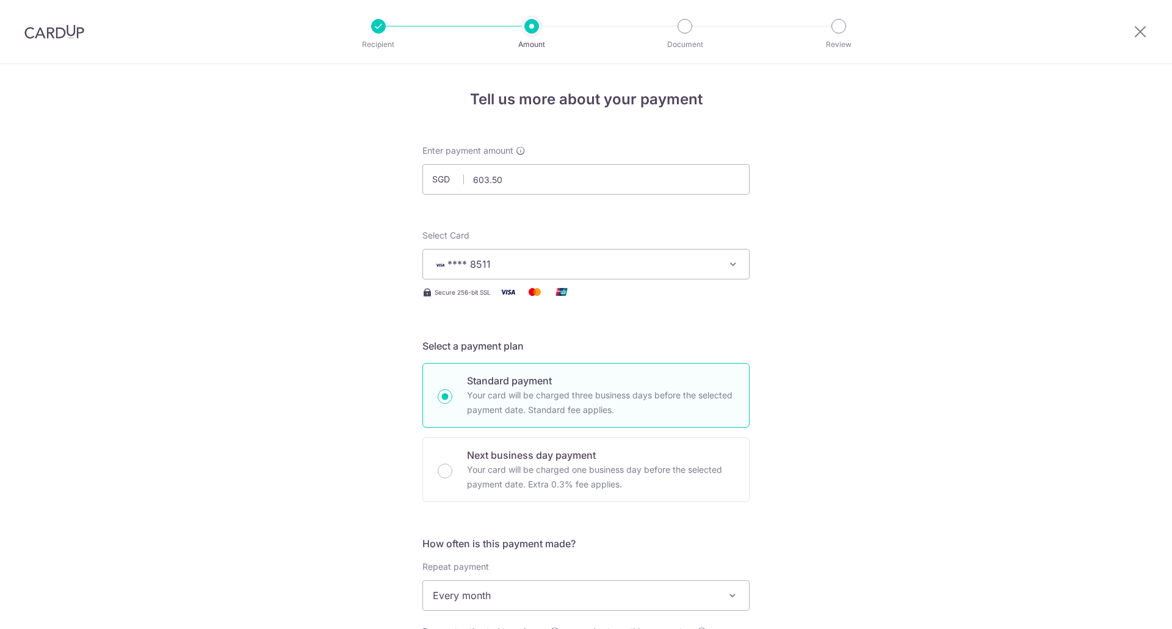
scroll to position [611, 0]
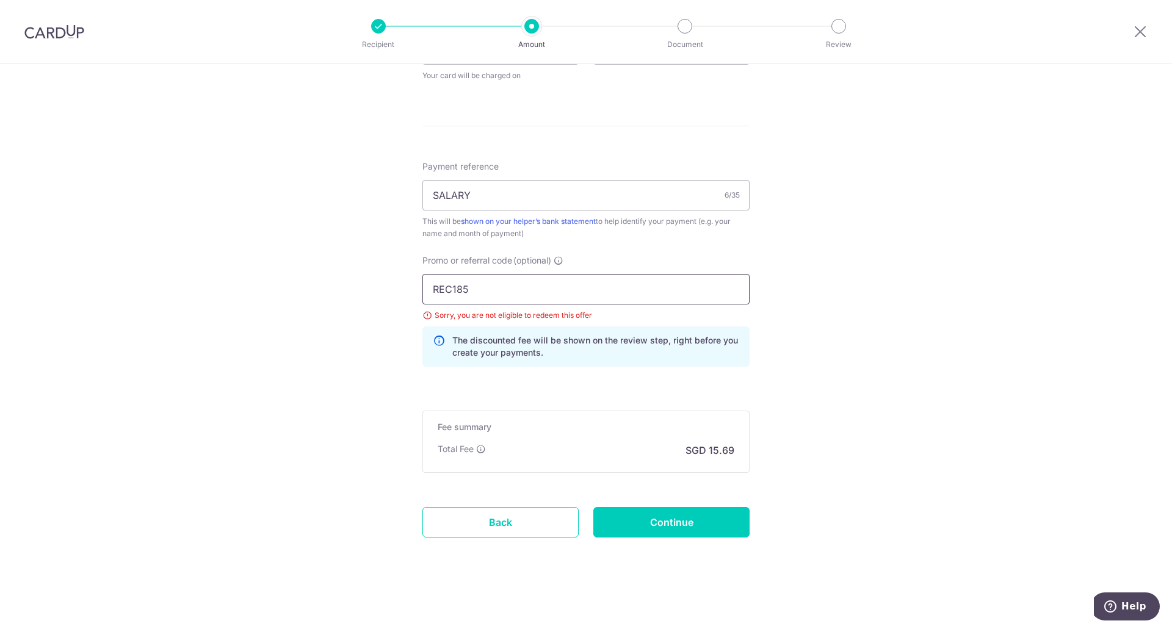
drag, startPoint x: 487, startPoint y: 288, endPoint x: 317, endPoint y: 283, distance: 169.8
click at [317, 283] on div "Tell us more about your payment Enter payment amount SGD 603.50 603.50 Select C…" at bounding box center [586, 41] width 1172 height 1176
paste input "MILELION"
type input "MILELION"
click at [656, 523] on input "Continue" at bounding box center [671, 522] width 156 height 31
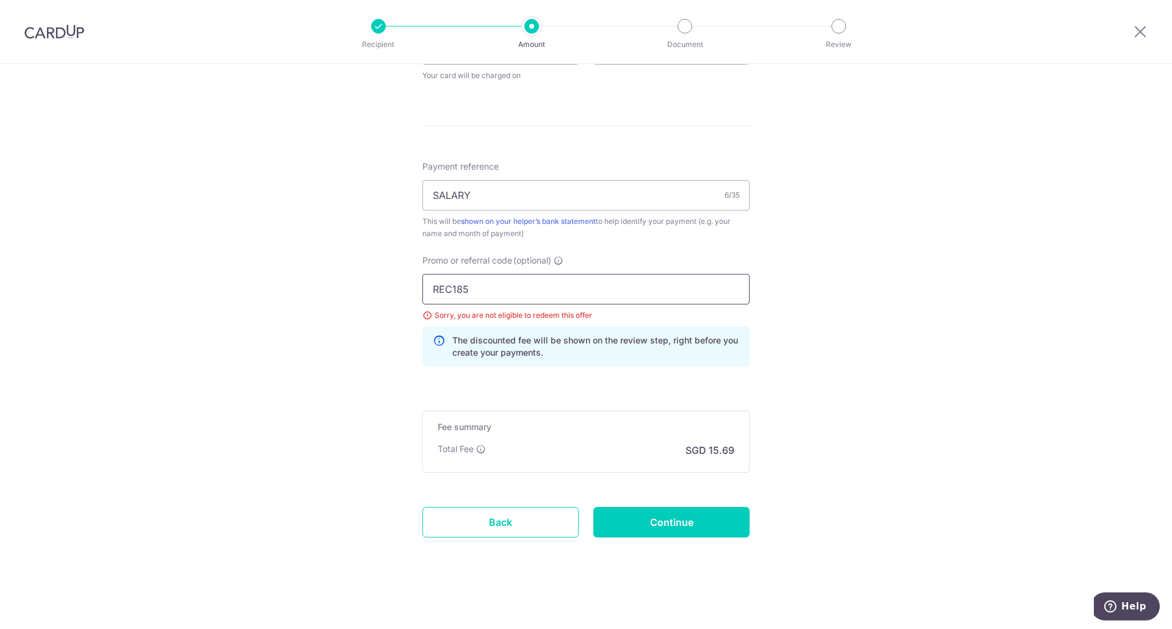
drag, startPoint x: 500, startPoint y: 294, endPoint x: 318, endPoint y: 288, distance: 182.0
click at [320, 288] on div "Tell us more about your payment Enter payment amount SGD 603.50 603.50 Select C…" at bounding box center [586, 41] width 1172 height 1176
paste input "SAVERENT179"
type input "SAVERENT179"
click at [686, 528] on input "Continue" at bounding box center [671, 522] width 156 height 31
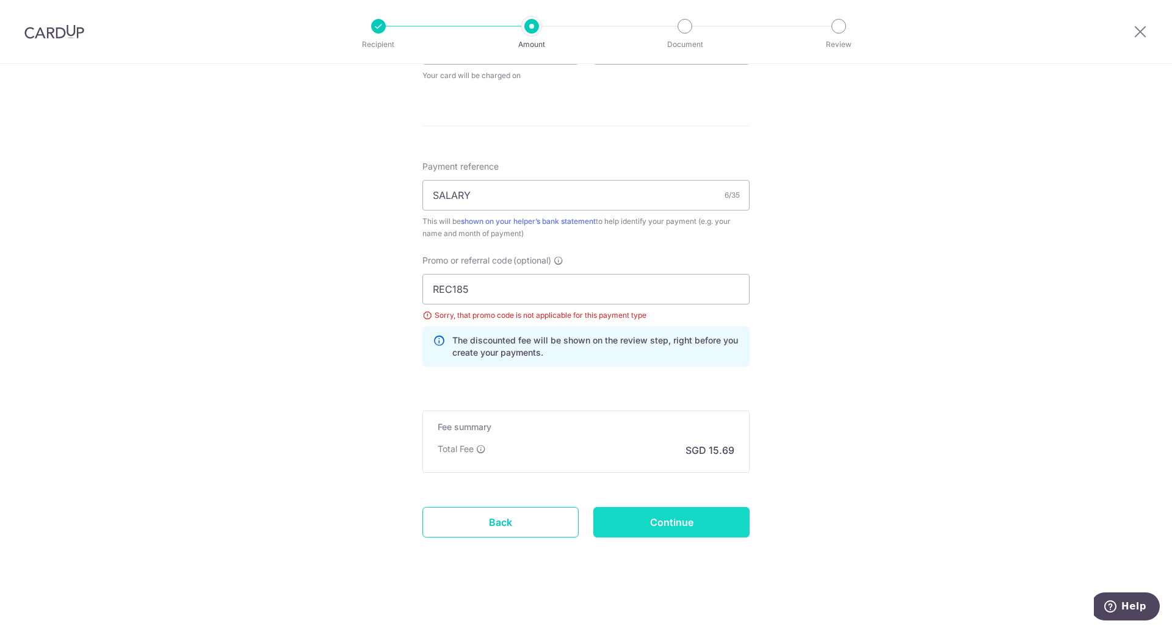
click at [690, 527] on input "Continue" at bounding box center [671, 522] width 156 height 31
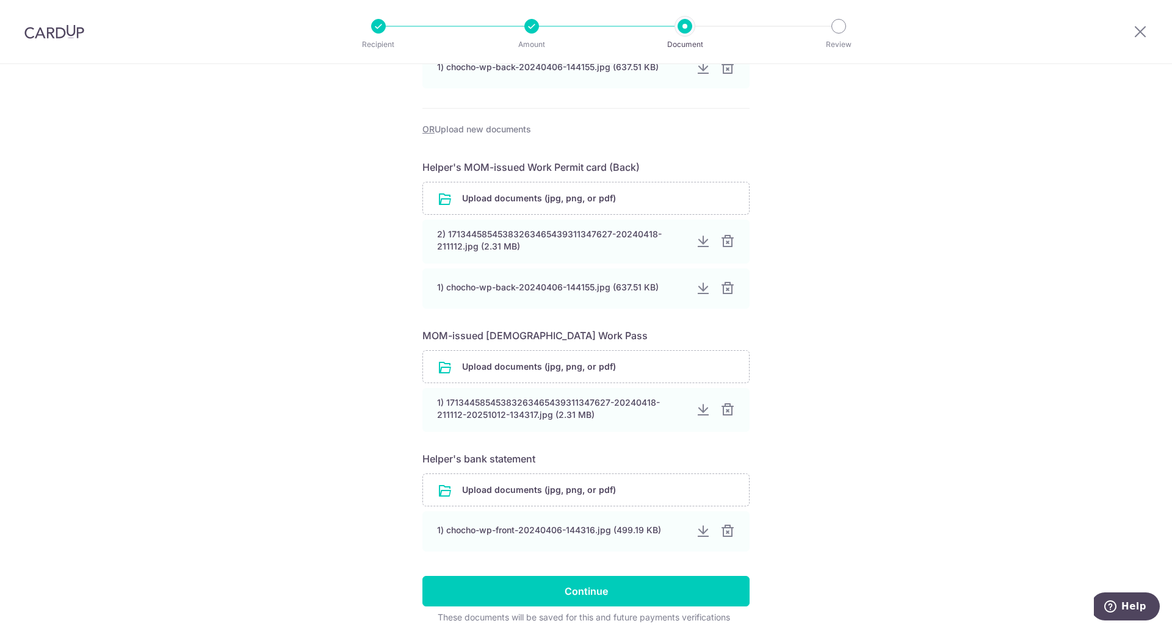
scroll to position [488, 0]
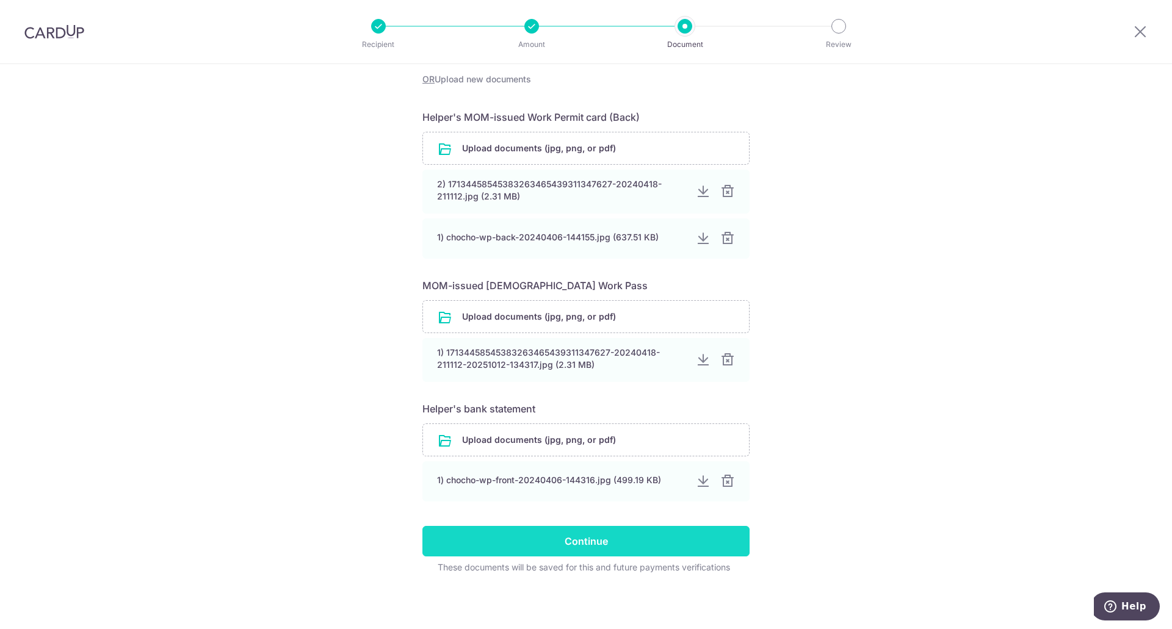
click at [660, 541] on input "Continue" at bounding box center [585, 541] width 327 height 31
